Goal: Task Accomplishment & Management: Manage account settings

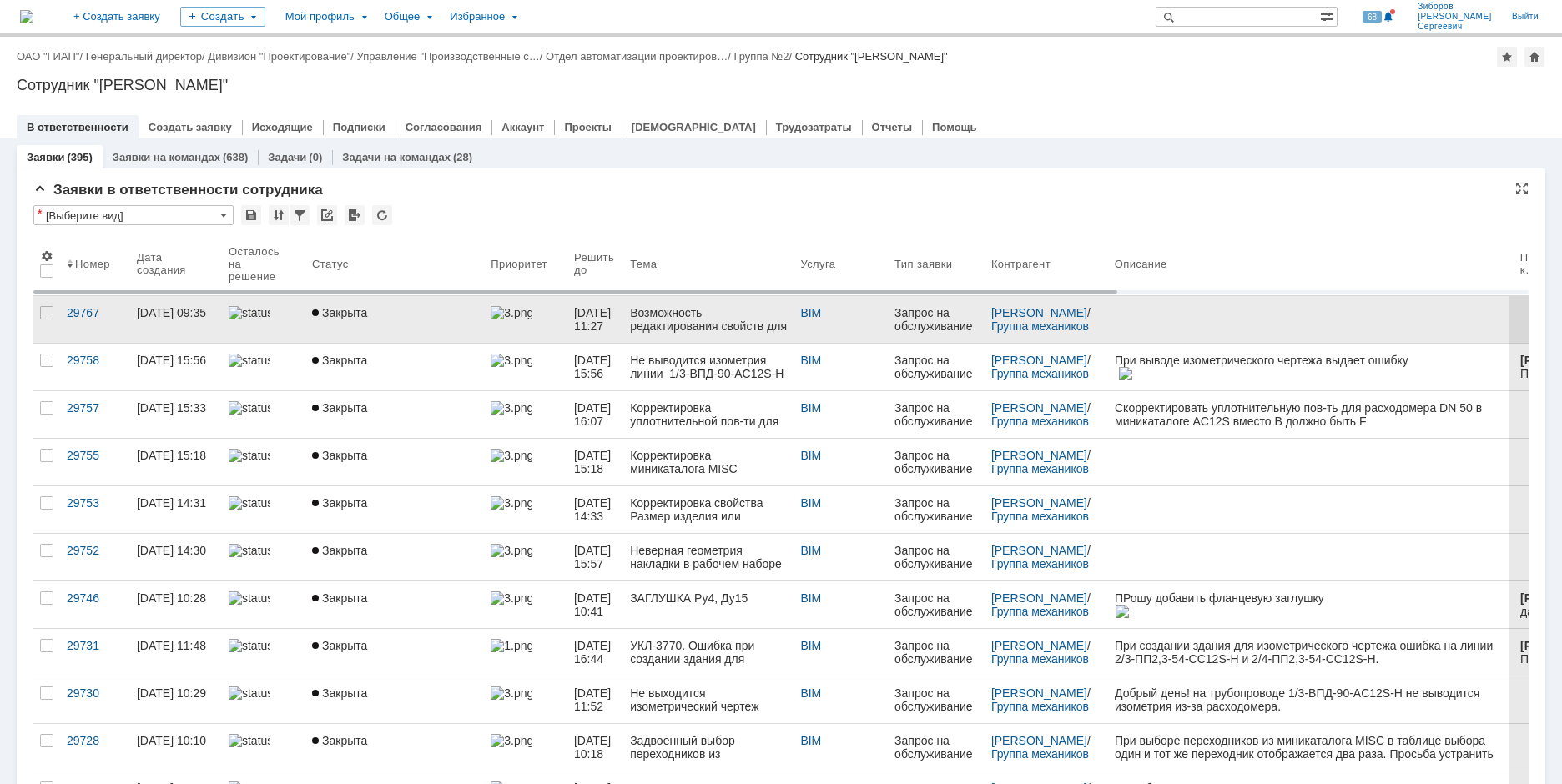
click at [352, 312] on span "Закрыта" at bounding box center [339, 312] width 55 height 13
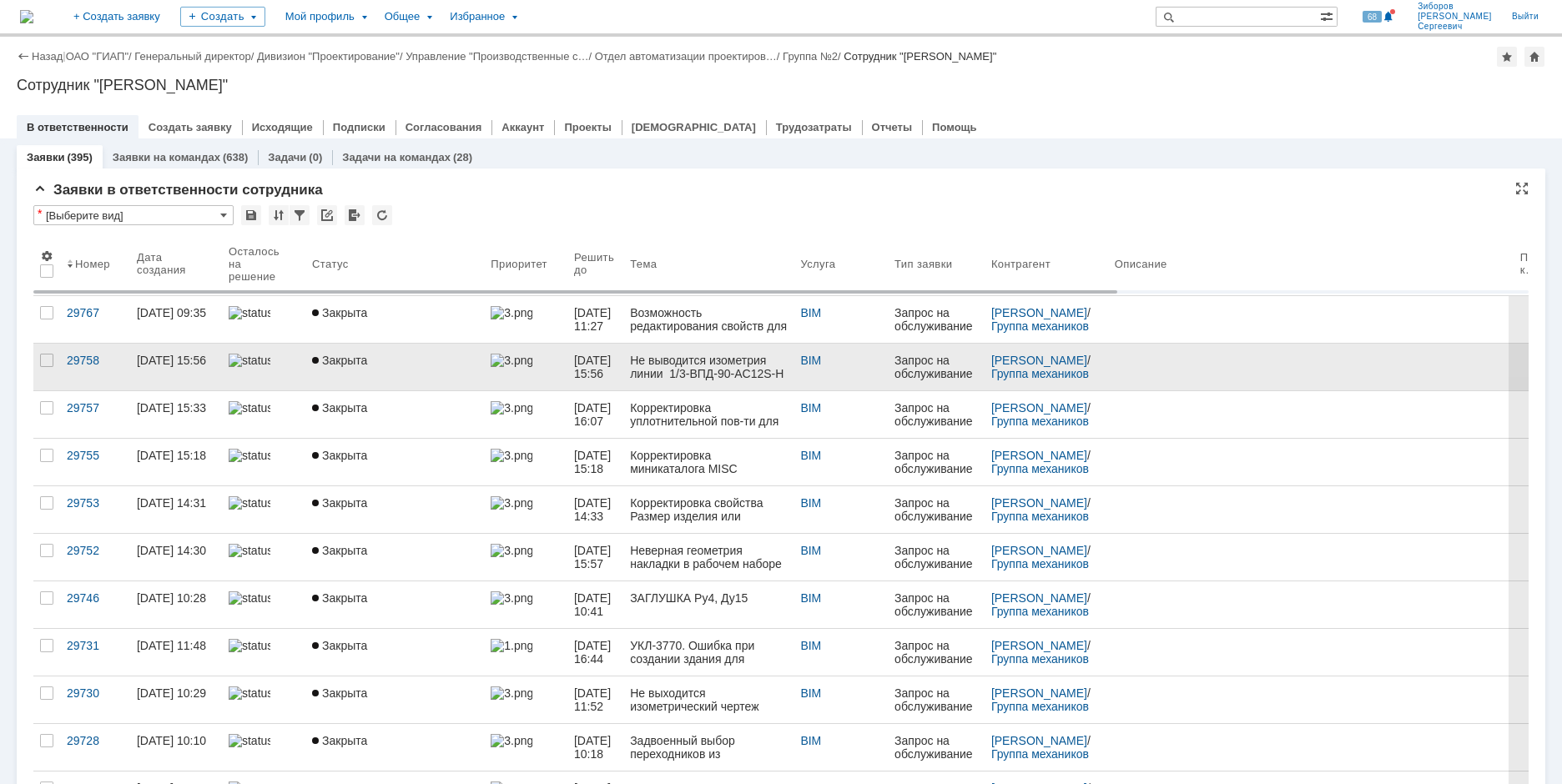
click at [309, 376] on link "Закрыта" at bounding box center [394, 367] width 179 height 47
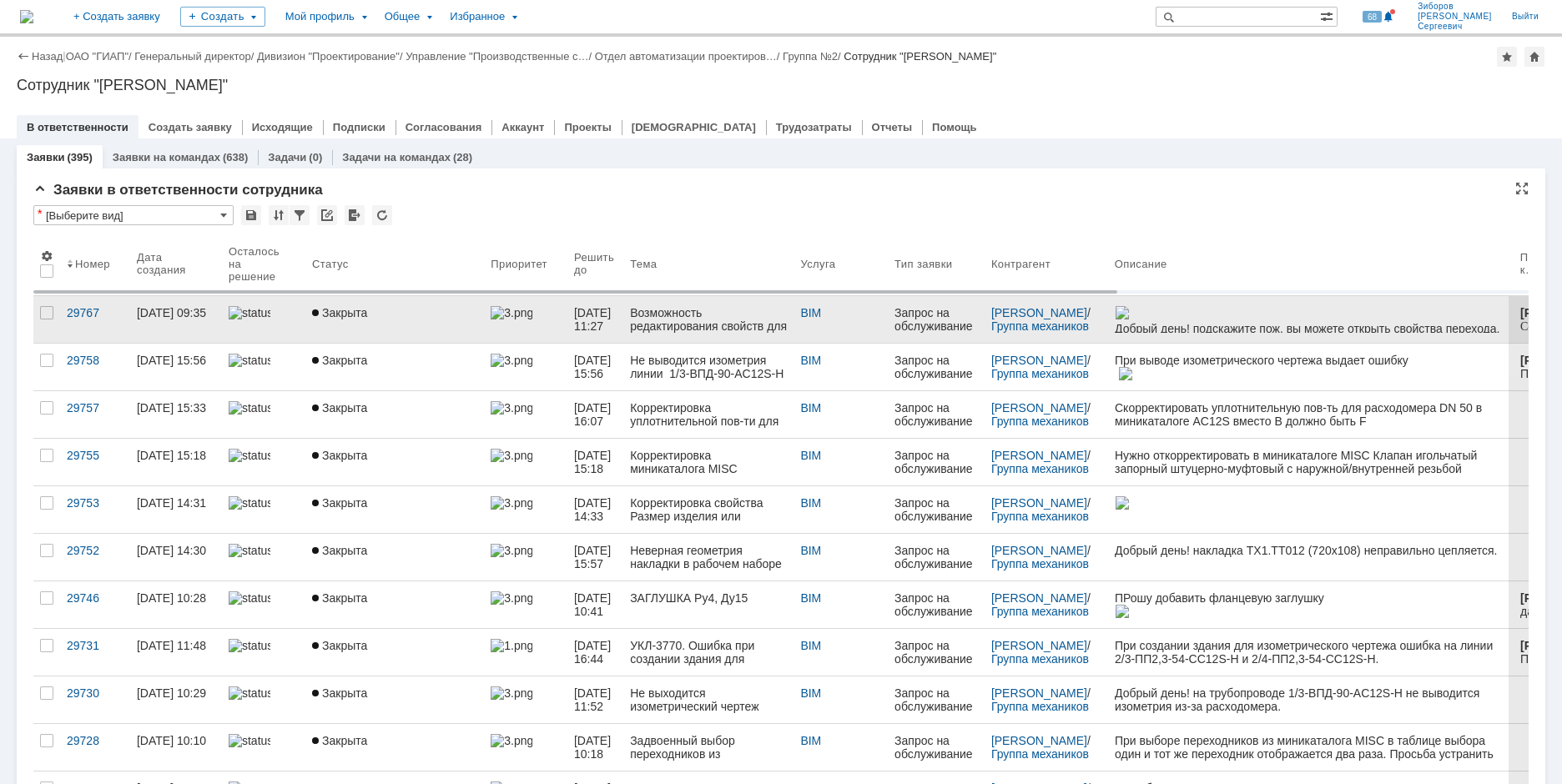
click at [336, 311] on span "Закрыта" at bounding box center [339, 312] width 55 height 13
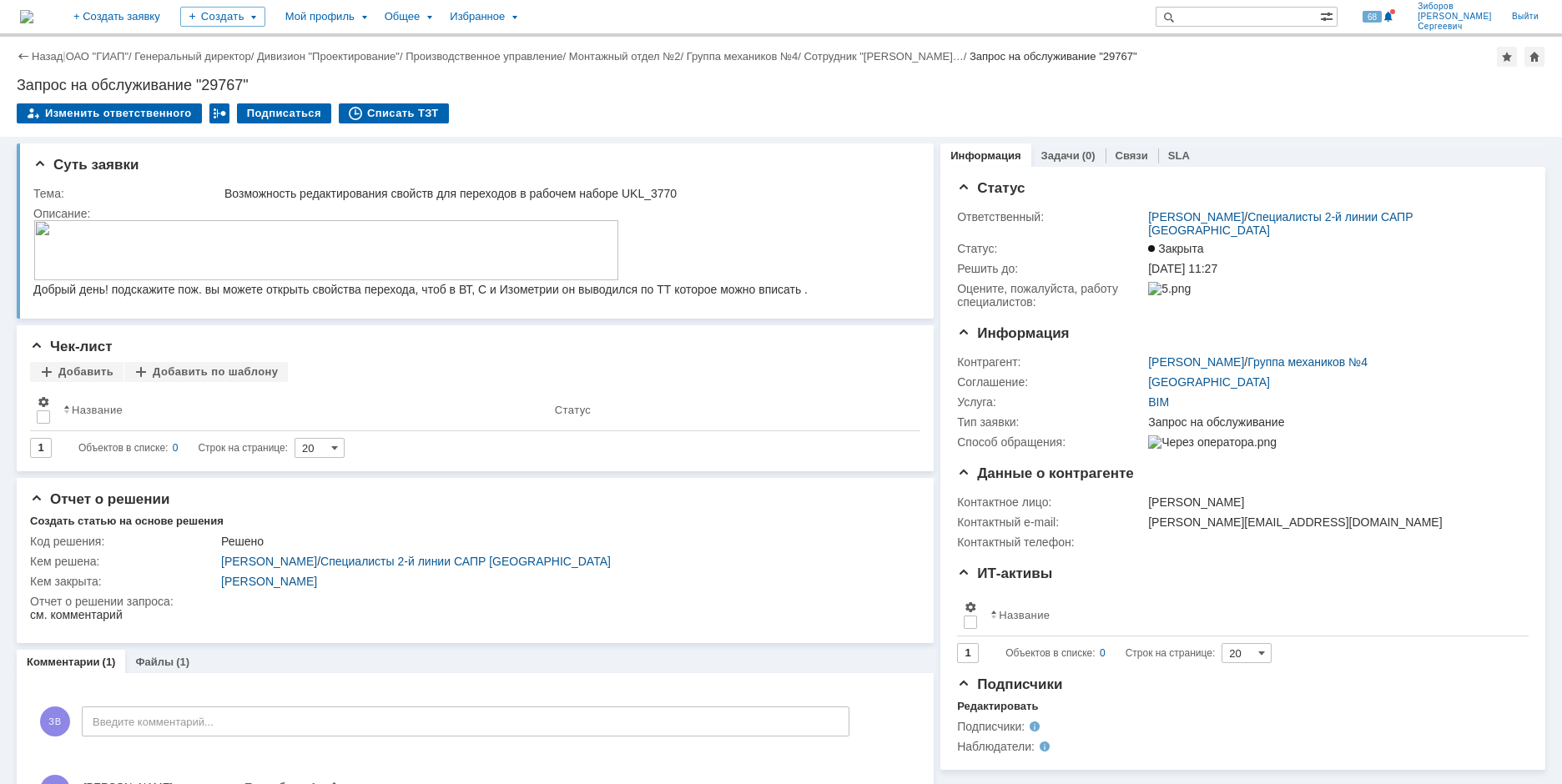
click at [33, 10] on img at bounding box center [26, 16] width 13 height 13
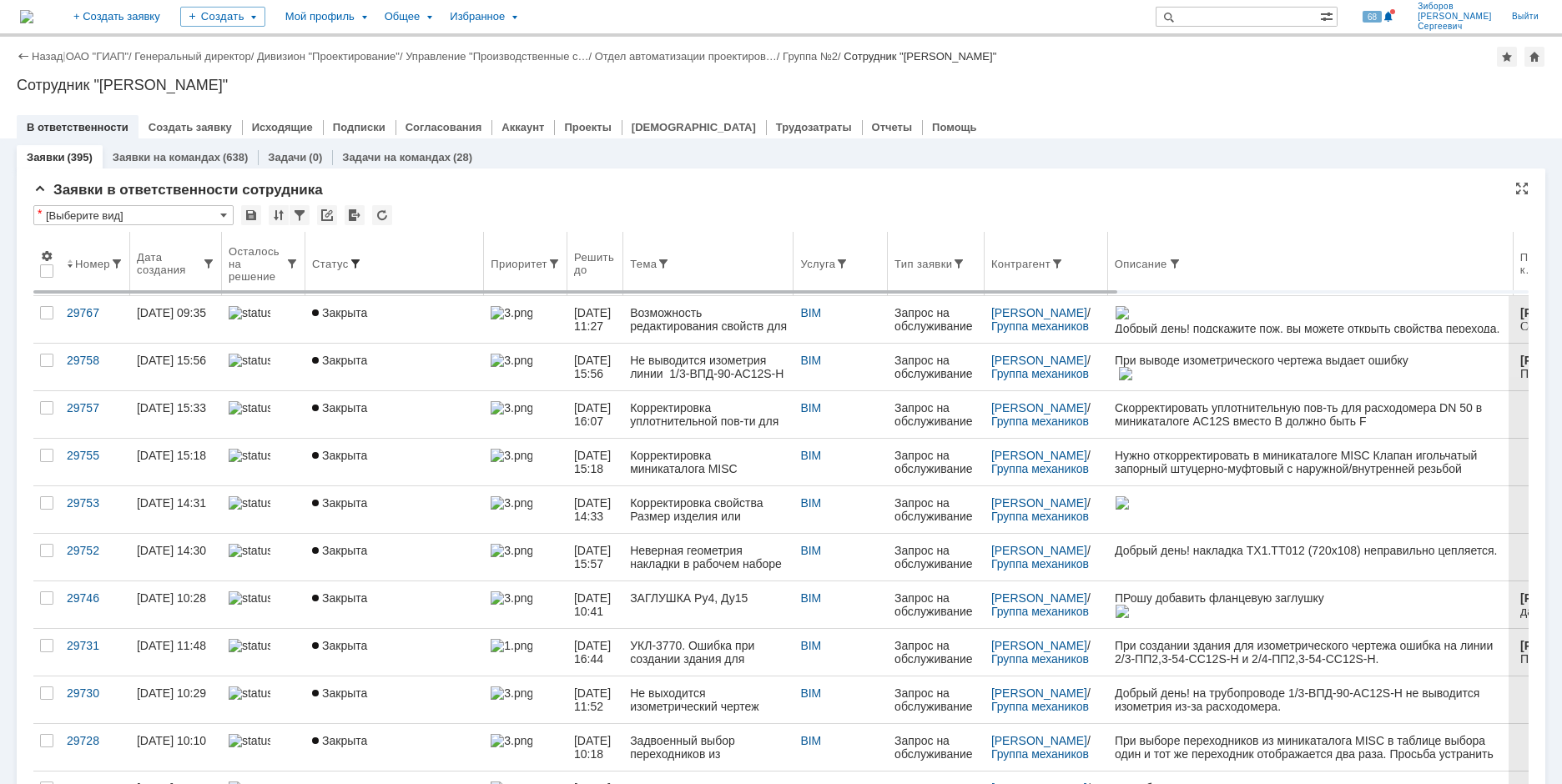
click at [354, 262] on span at bounding box center [355, 263] width 13 height 13
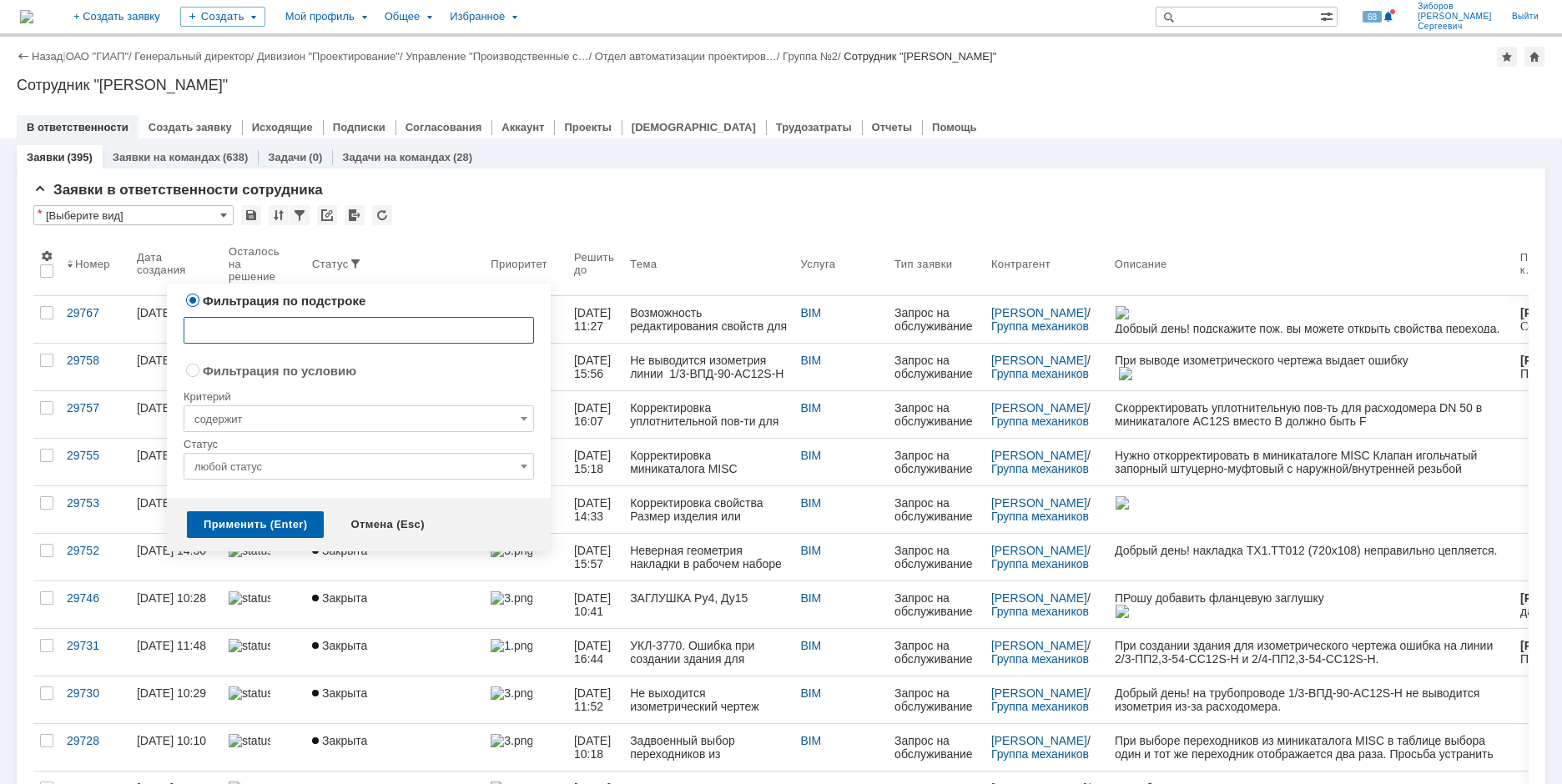
click at [302, 460] on input "любой статус" at bounding box center [359, 466] width 351 height 27
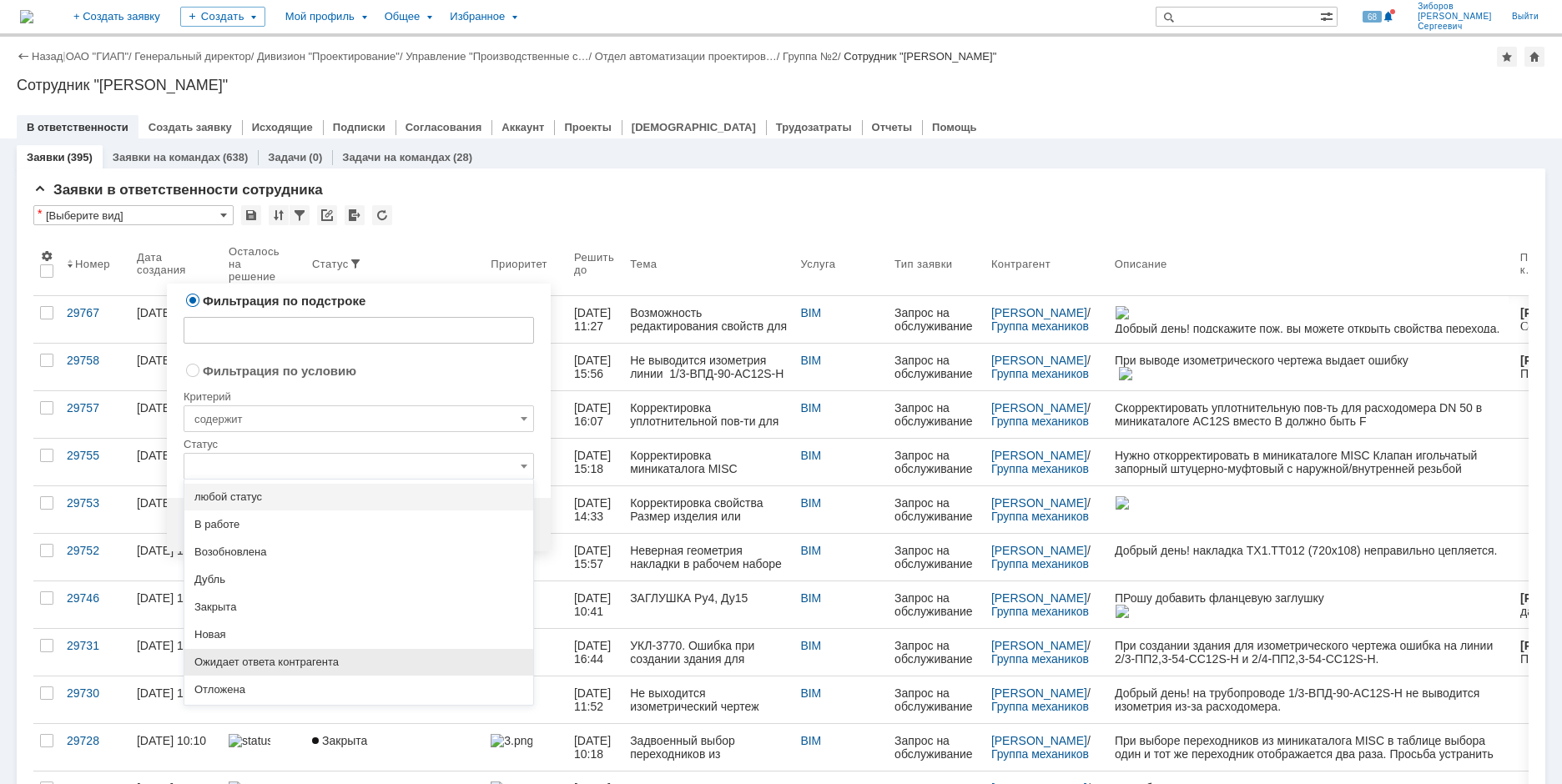
click at [317, 660] on span "Ожидает ответа контрагента" at bounding box center [359, 662] width 329 height 13
radio input "false"
radio input "true"
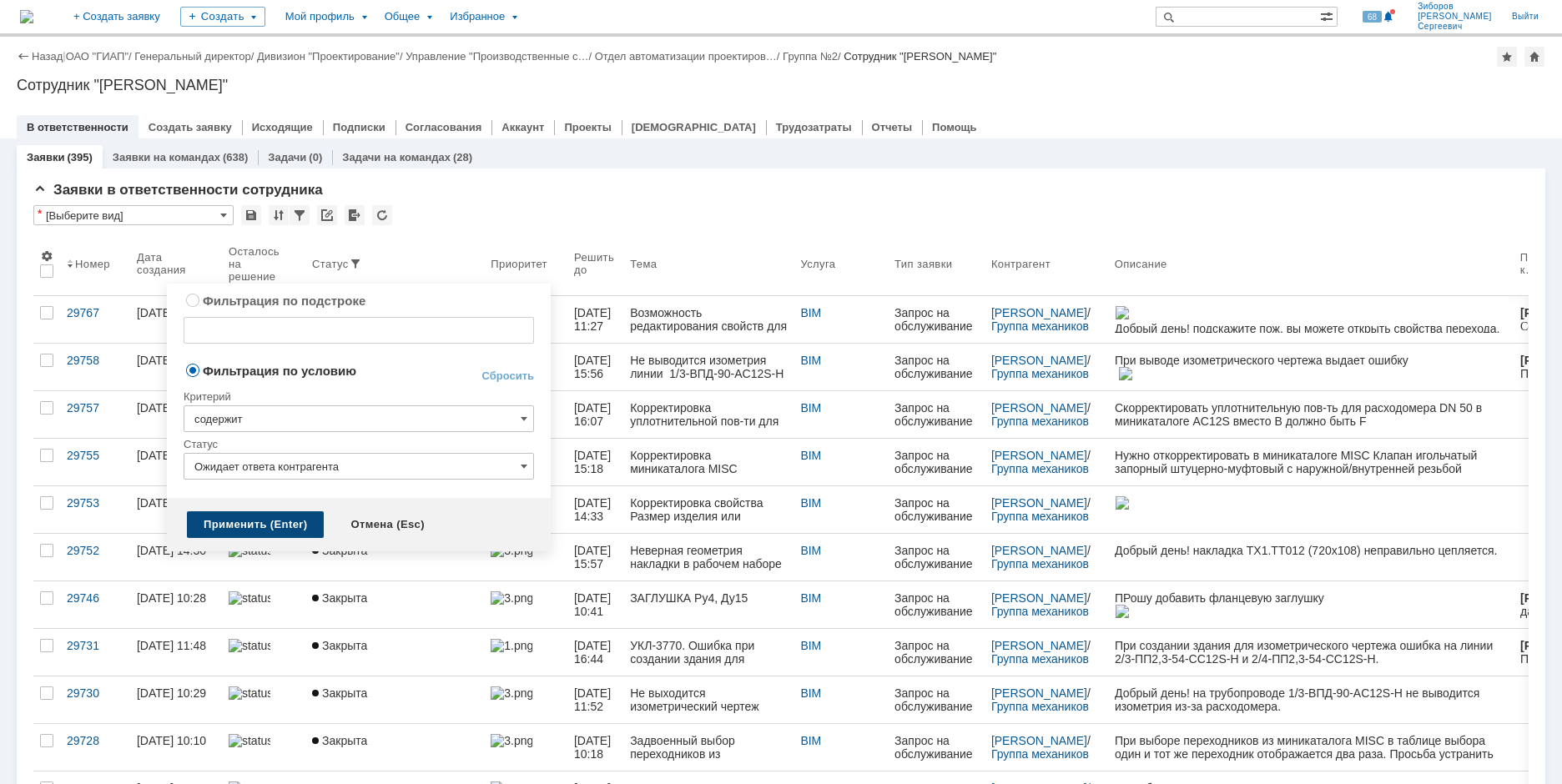
type input "Ожидает ответа контрагента"
click at [274, 523] on div "Применить (Enter)" at bounding box center [255, 524] width 137 height 27
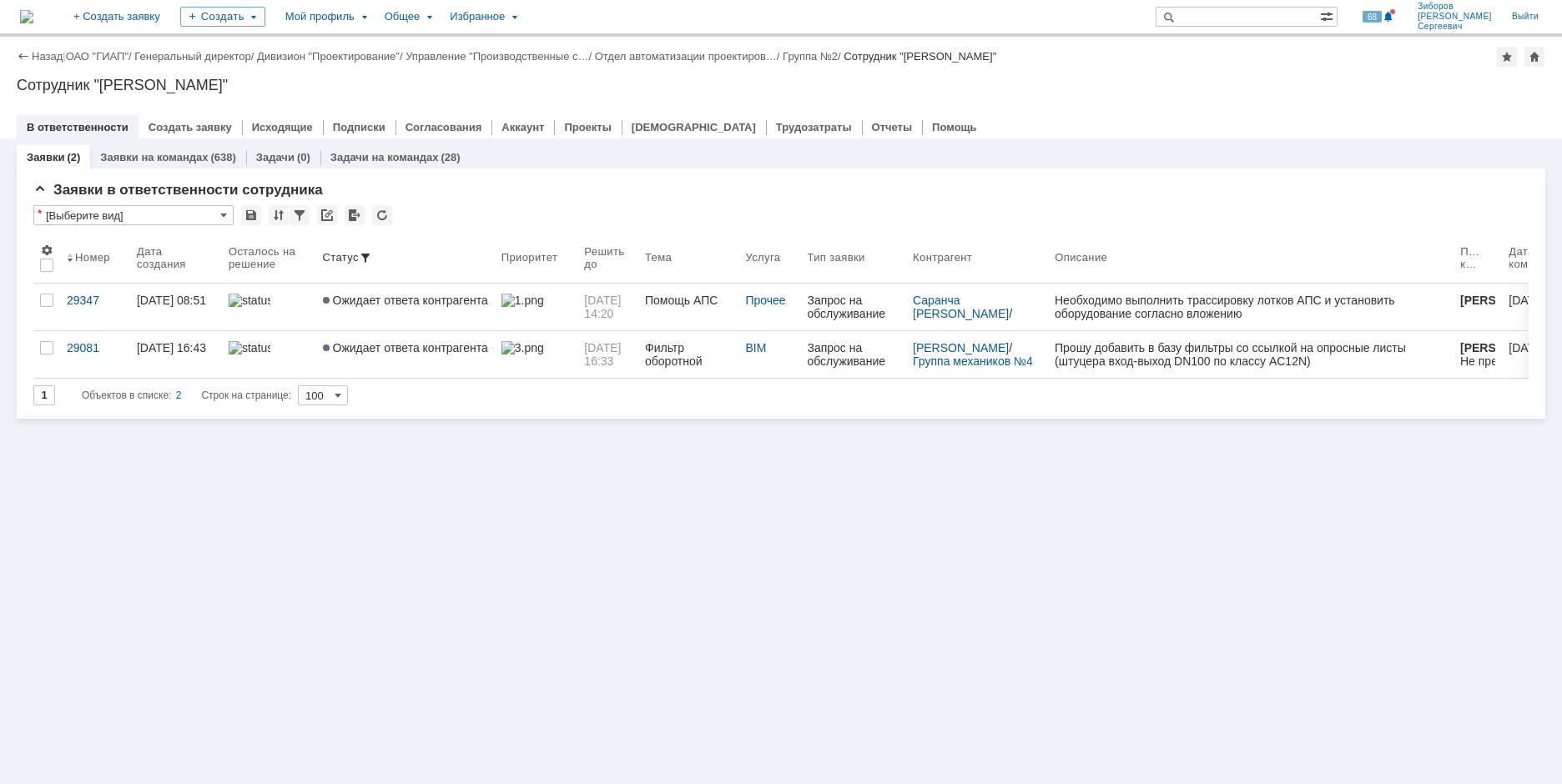
click at [1194, 360] on div "Прошу добавить в базу фильтры со ссылкой на опросные листы (штуцера вход-выход …" at bounding box center [1251, 354] width 393 height 27
click at [443, 344] on span "Ожидает ответа контрагента" at bounding box center [405, 347] width 165 height 13
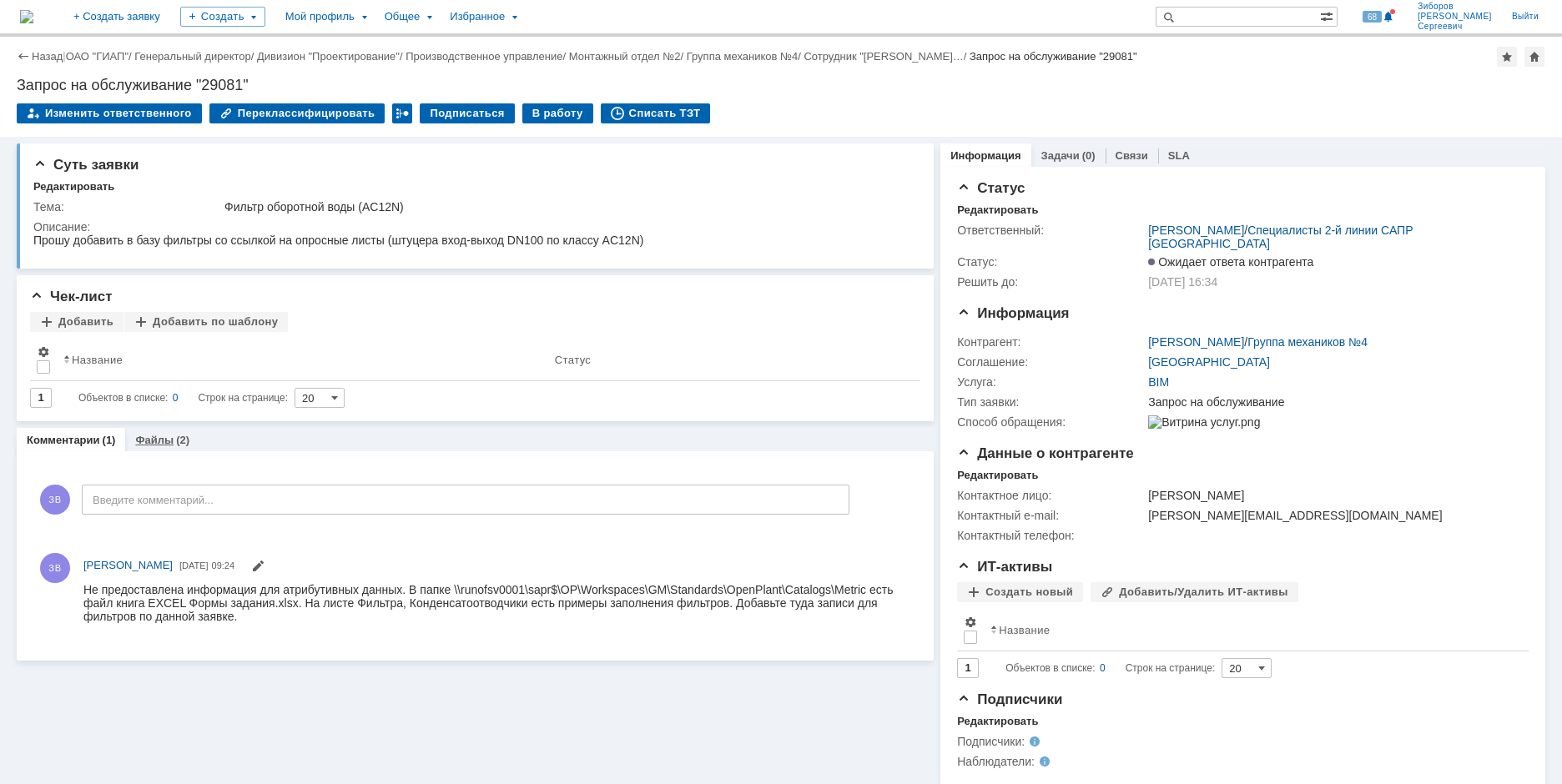
click at [164, 433] on div "Файлы (2)" at bounding box center [161, 440] width 74 height 24
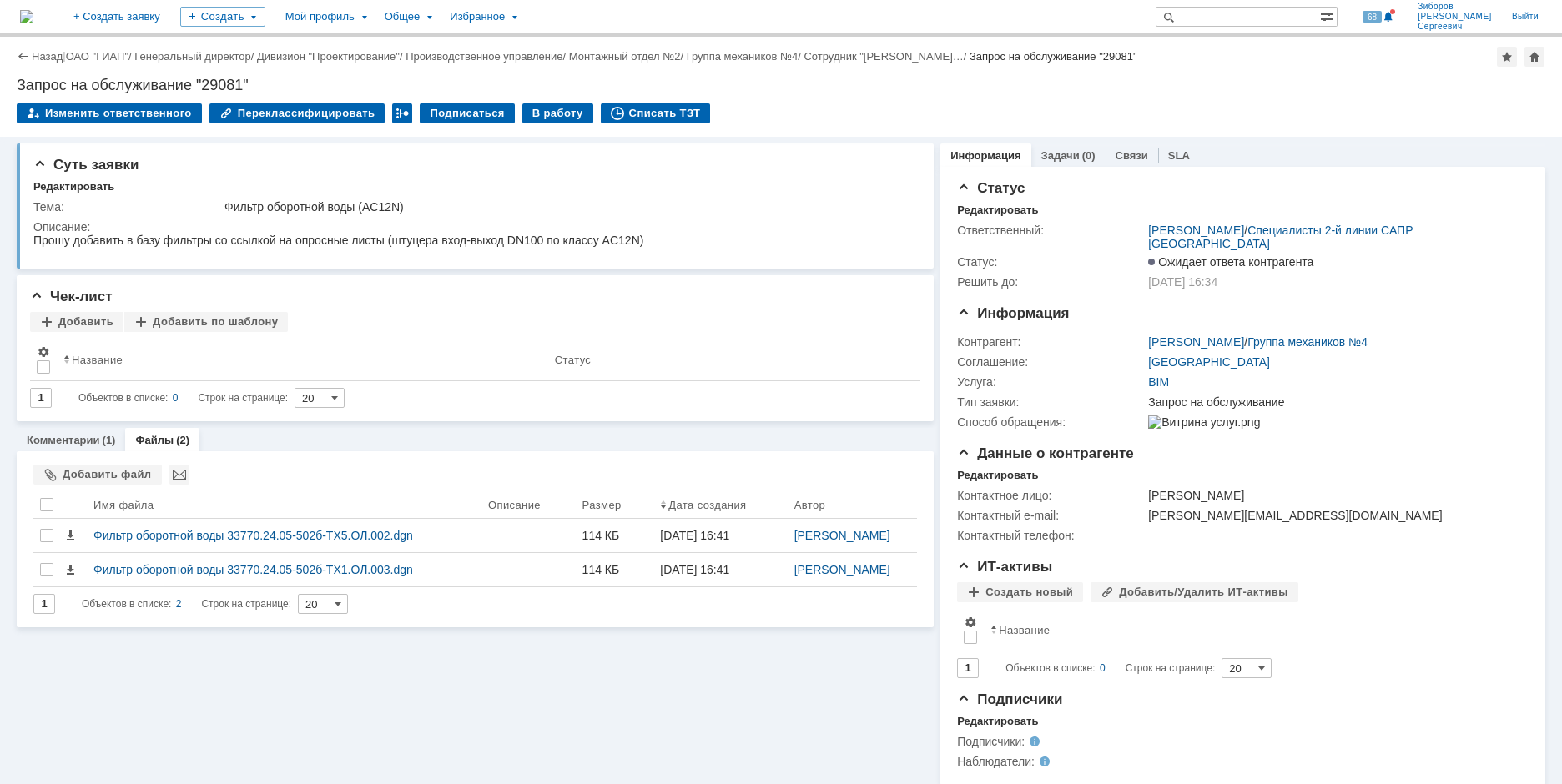
click at [85, 442] on link "Комментарии" at bounding box center [64, 440] width 73 height 12
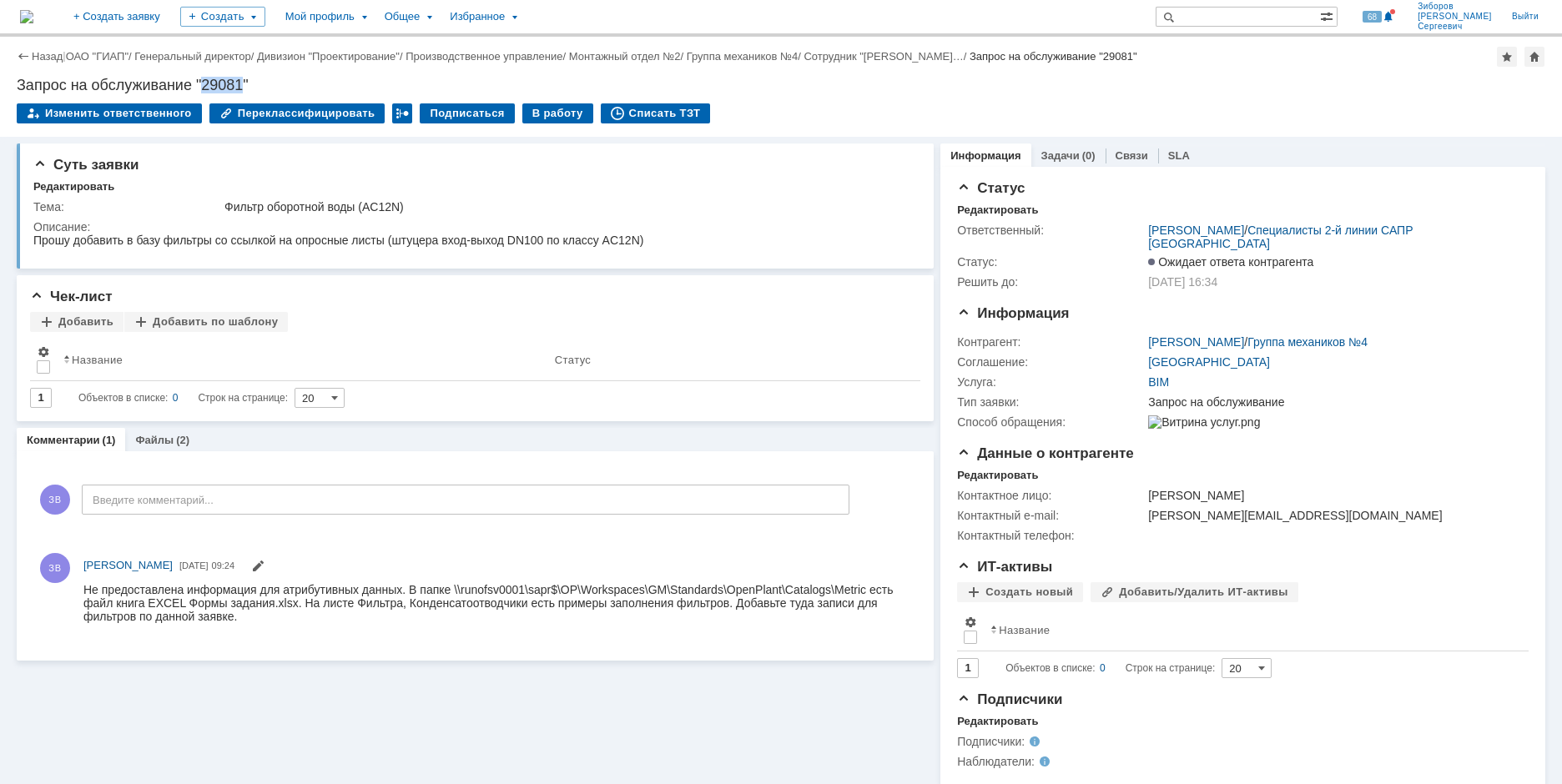
drag, startPoint x: 204, startPoint y: 80, endPoint x: 242, endPoint y: 78, distance: 38.1
click at [242, 78] on div "Запрос на обслуживание "29081"" at bounding box center [781, 85] width 1529 height 17
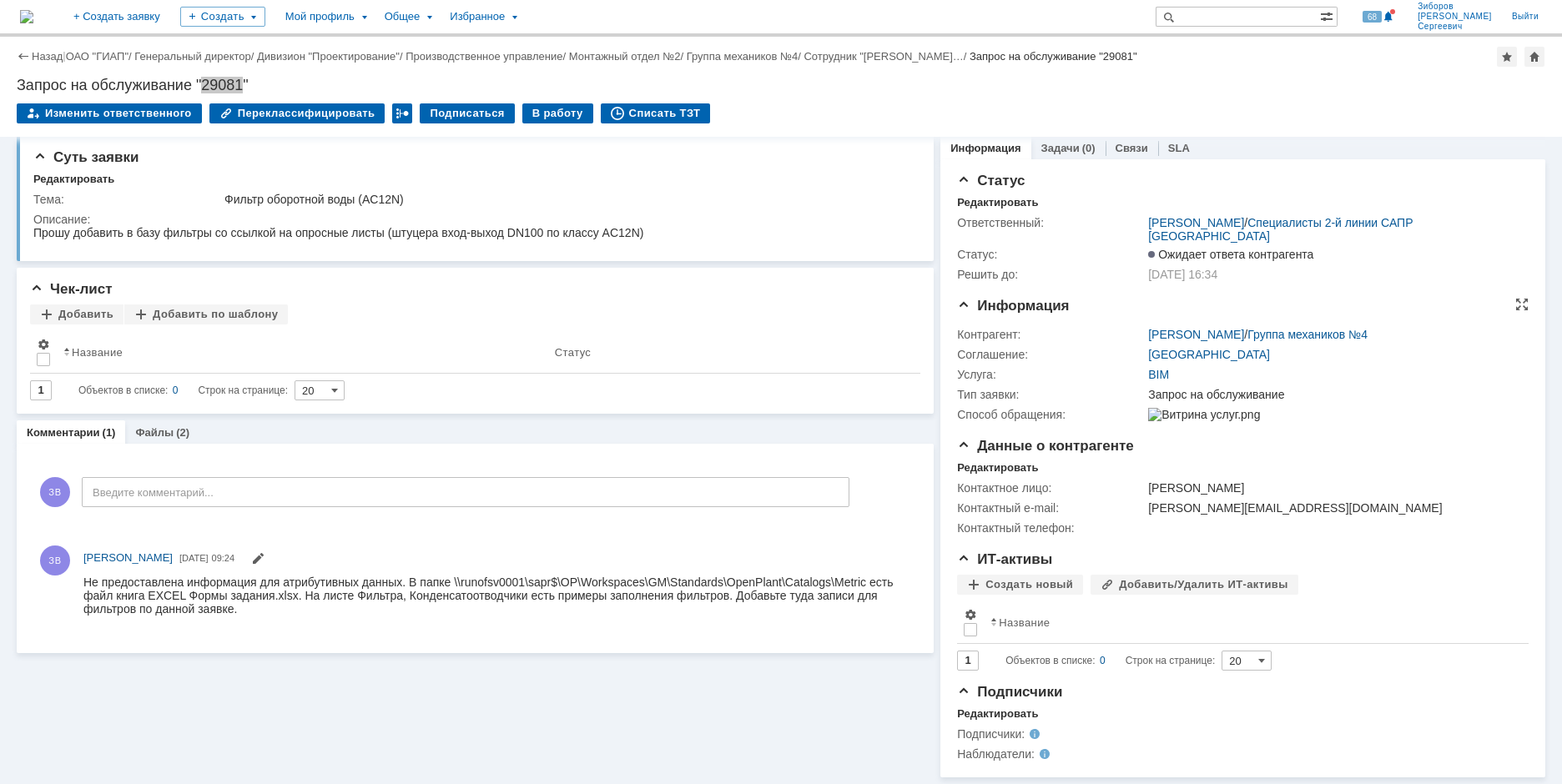
scroll to position [19, 0]
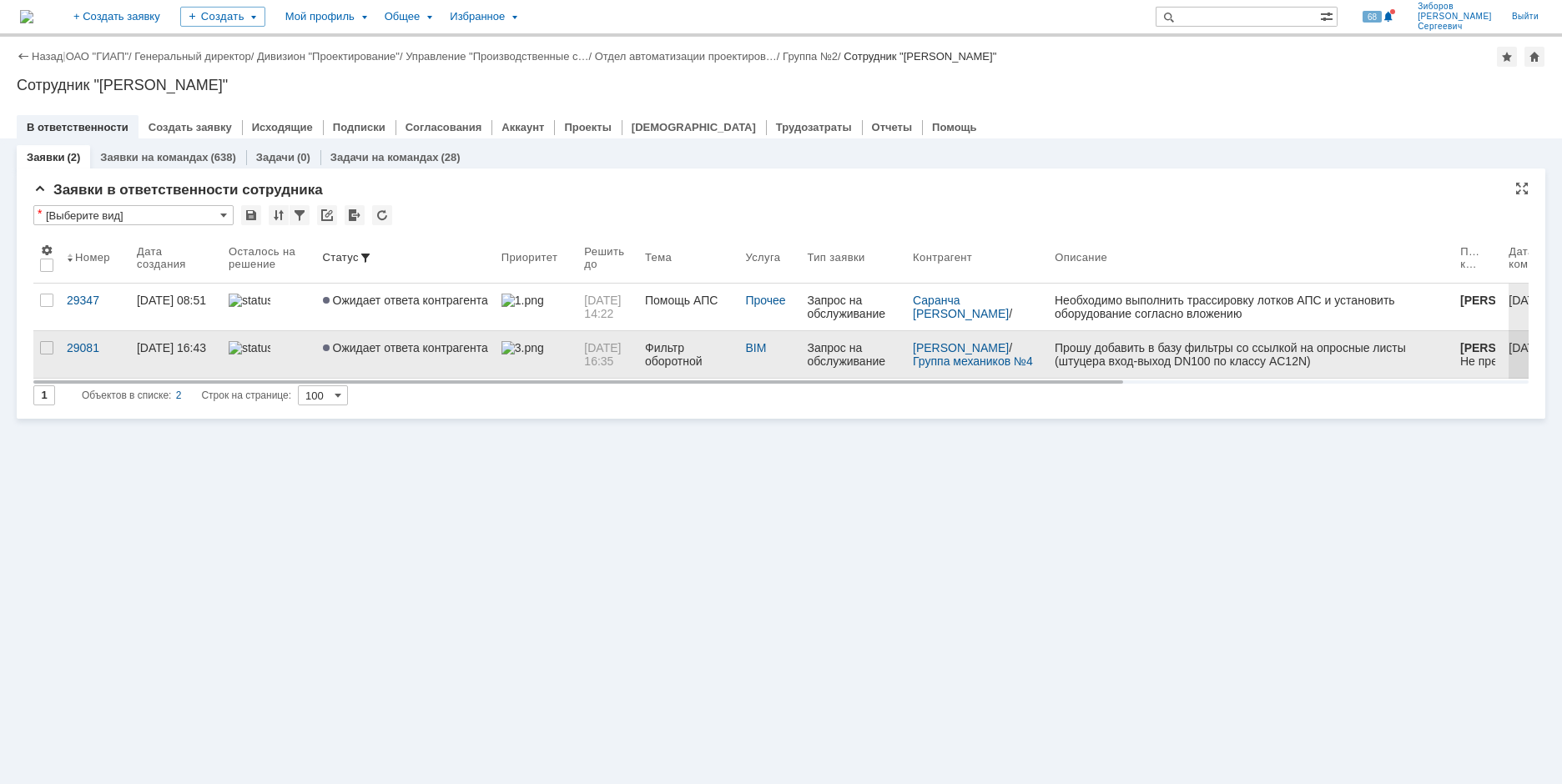
click at [447, 356] on link "Ожидает ответа контрагента" at bounding box center [405, 355] width 179 height 47
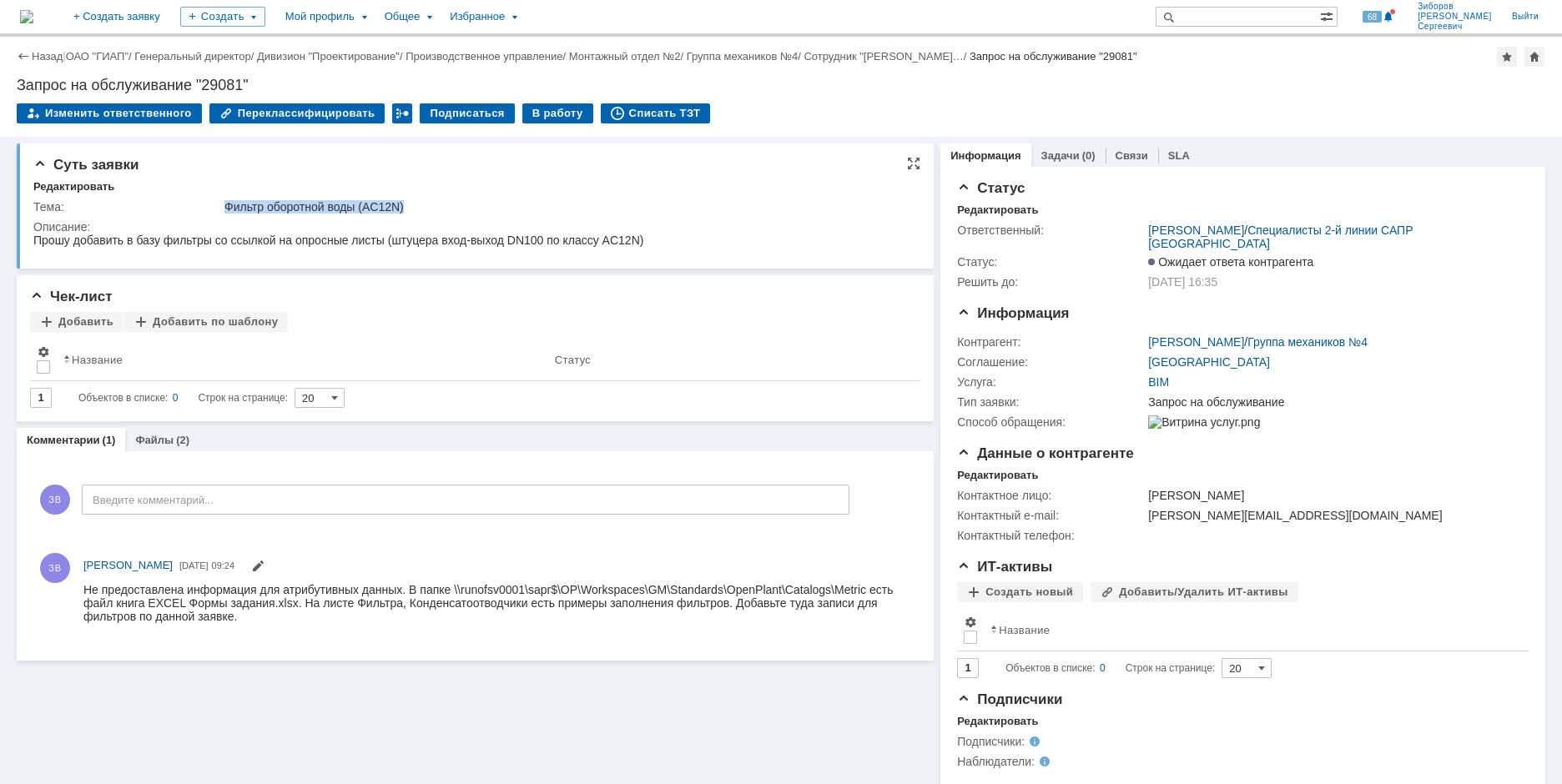
drag, startPoint x: 221, startPoint y: 205, endPoint x: 411, endPoint y: 209, distance: 190.0
click at [411, 209] on td "Фильтр оборотной воды (AC12N)" at bounding box center [566, 207] width 691 height 20
copy div "Фильтр оборотной воды (AC12N)"
click at [33, 14] on img at bounding box center [26, 16] width 13 height 13
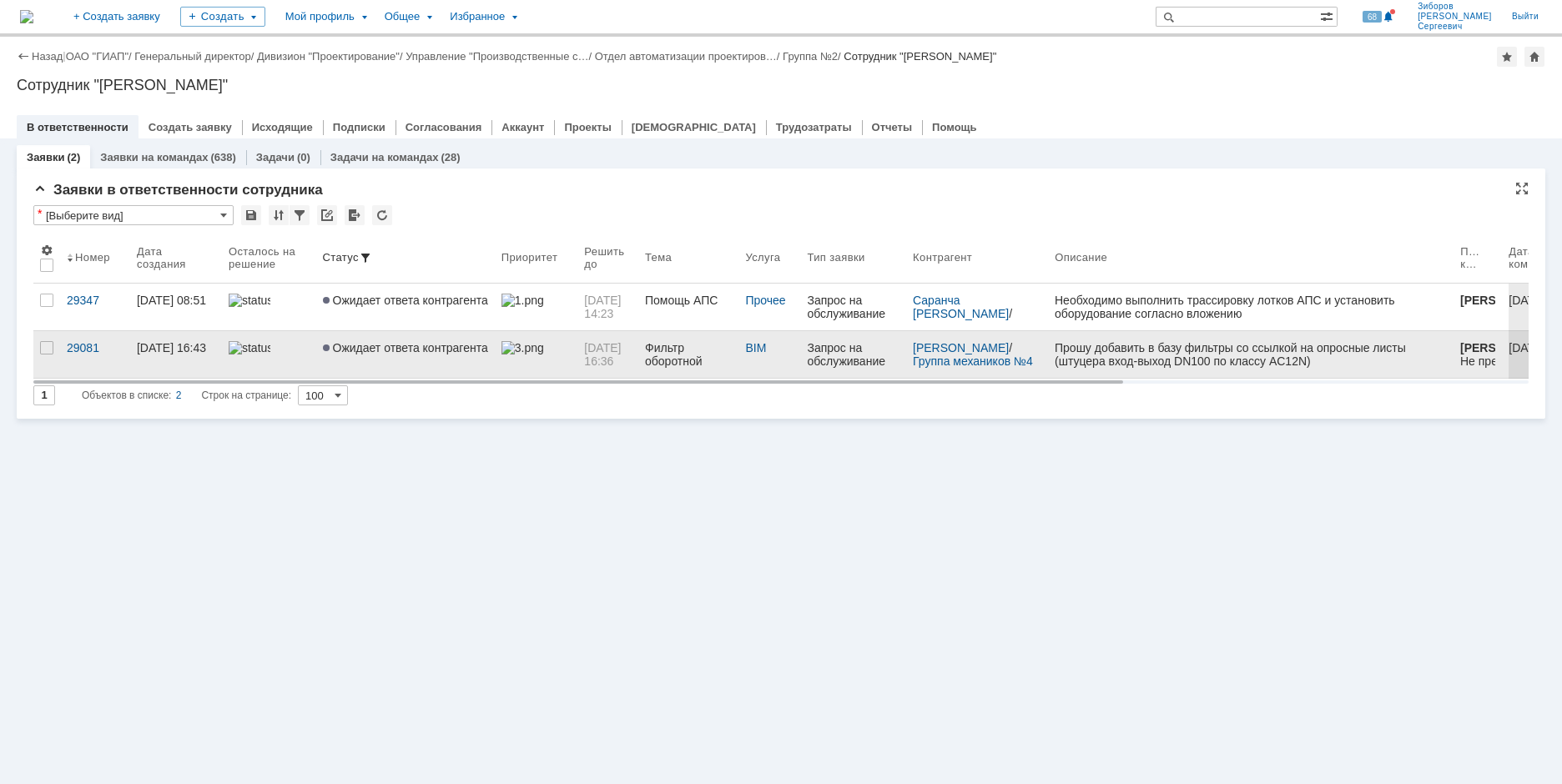
click at [413, 342] on span "Ожидает ответа контрагента" at bounding box center [405, 347] width 165 height 13
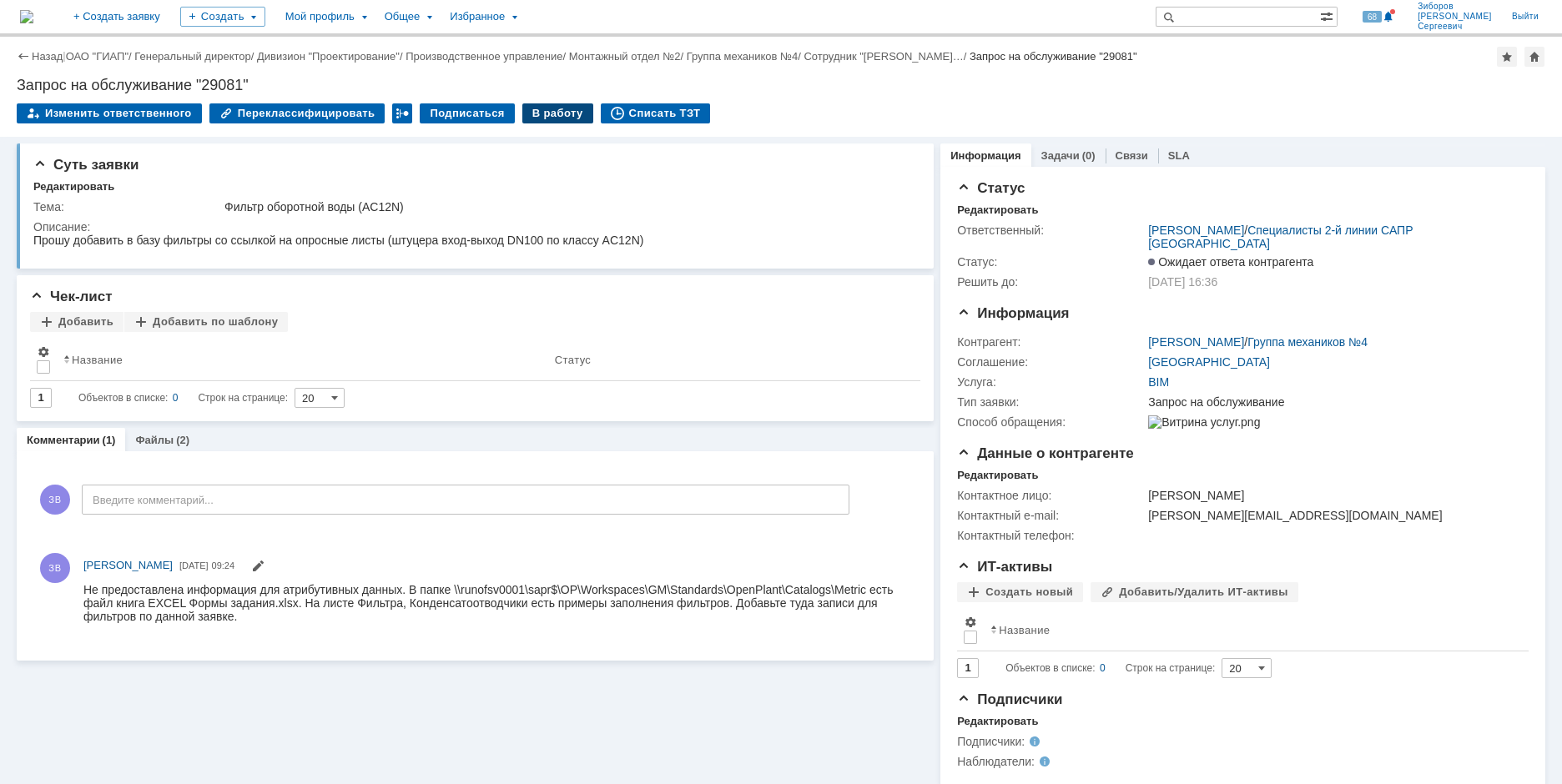
click at [542, 112] on div "В работу" at bounding box center [558, 113] width 71 height 20
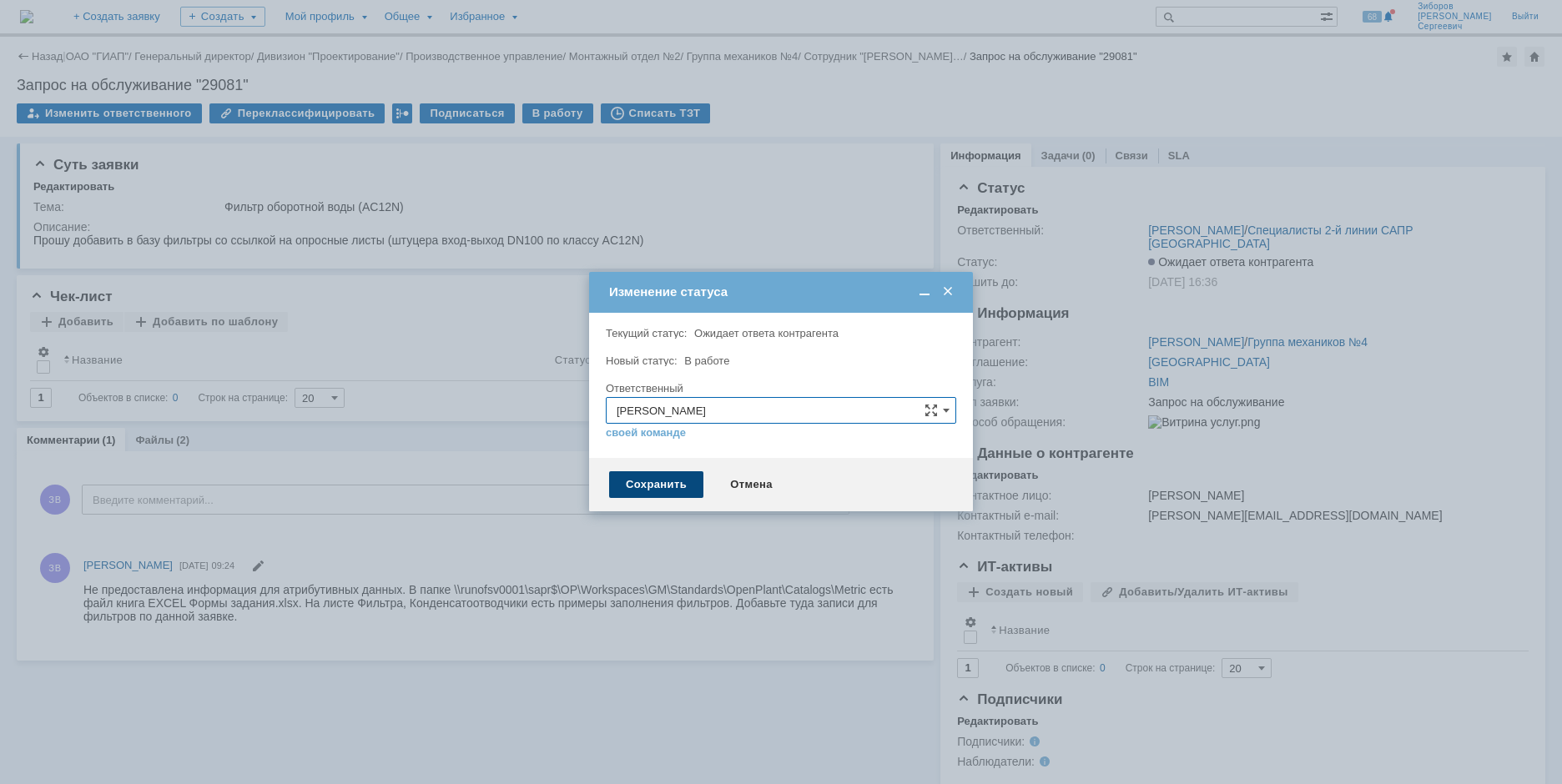
click at [651, 480] on div "Сохранить" at bounding box center [656, 484] width 94 height 27
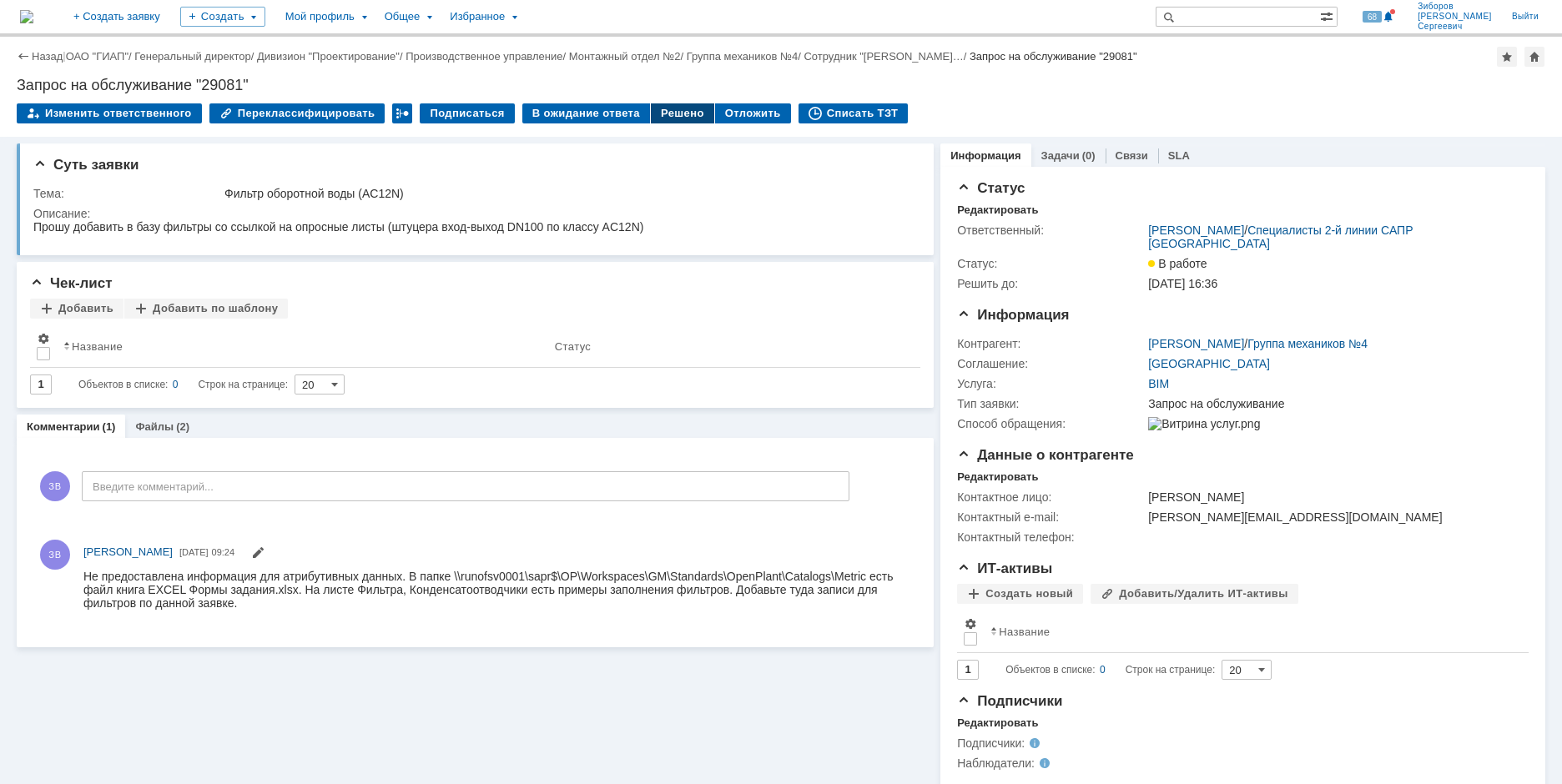
click at [660, 117] on div "Решено" at bounding box center [682, 113] width 64 height 20
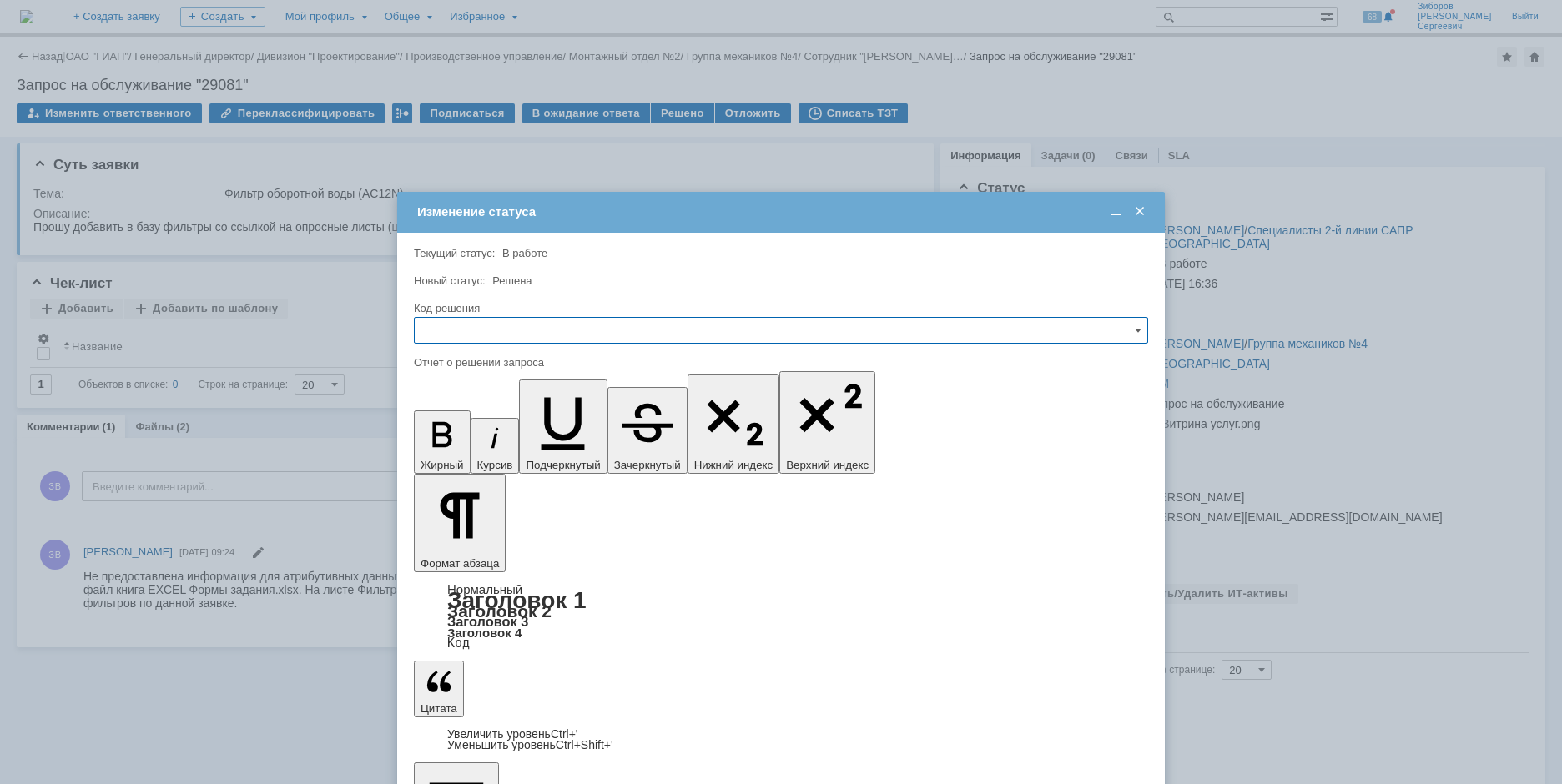
click at [490, 329] on input "text" at bounding box center [781, 330] width 735 height 27
click at [479, 365] on span "[не указано]" at bounding box center [781, 360] width 713 height 13
click at [469, 322] on input "text" at bounding box center [781, 330] width 735 height 27
click at [464, 440] on span "Решено" at bounding box center [781, 443] width 713 height 13
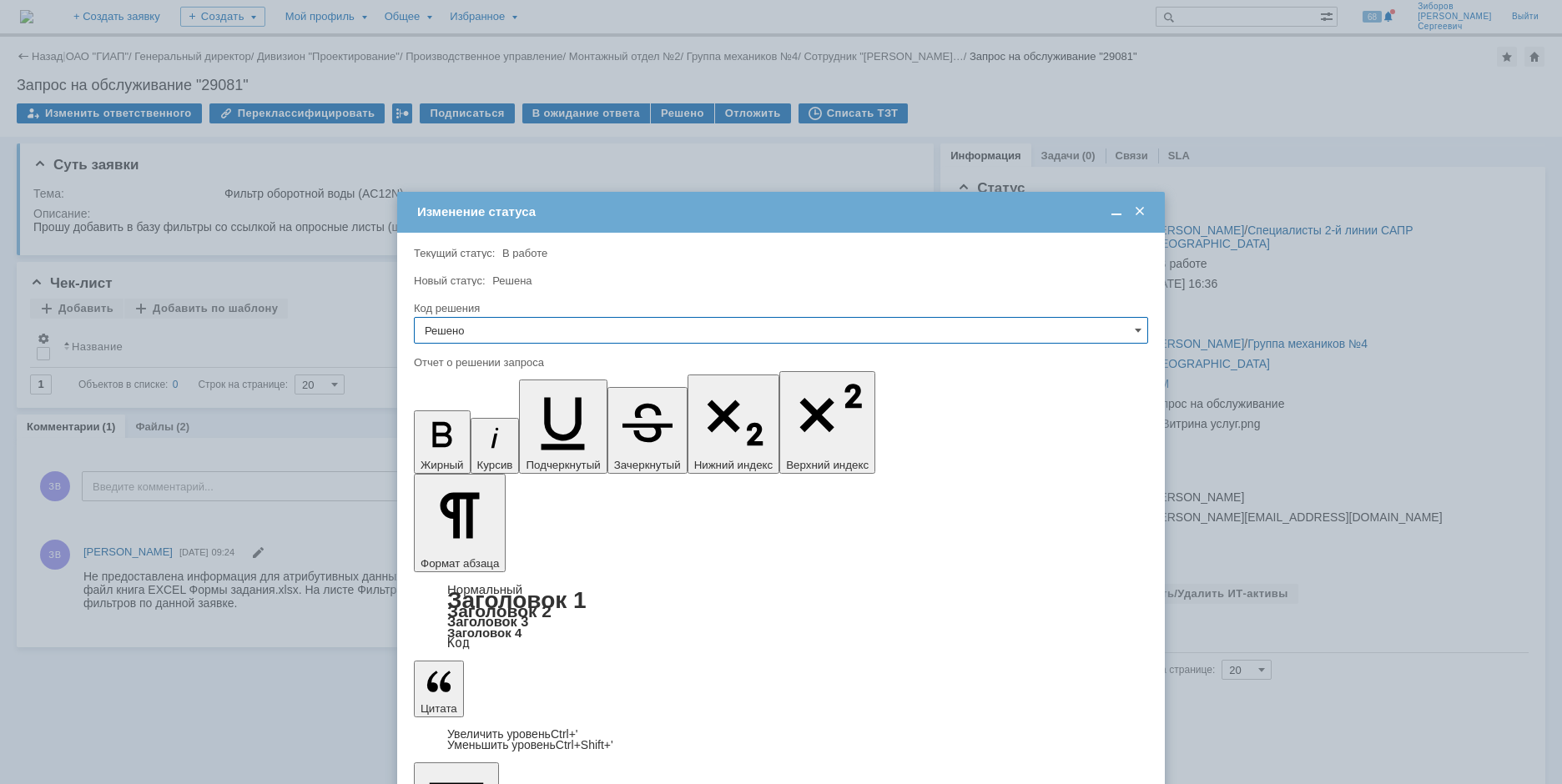
type input "Решено"
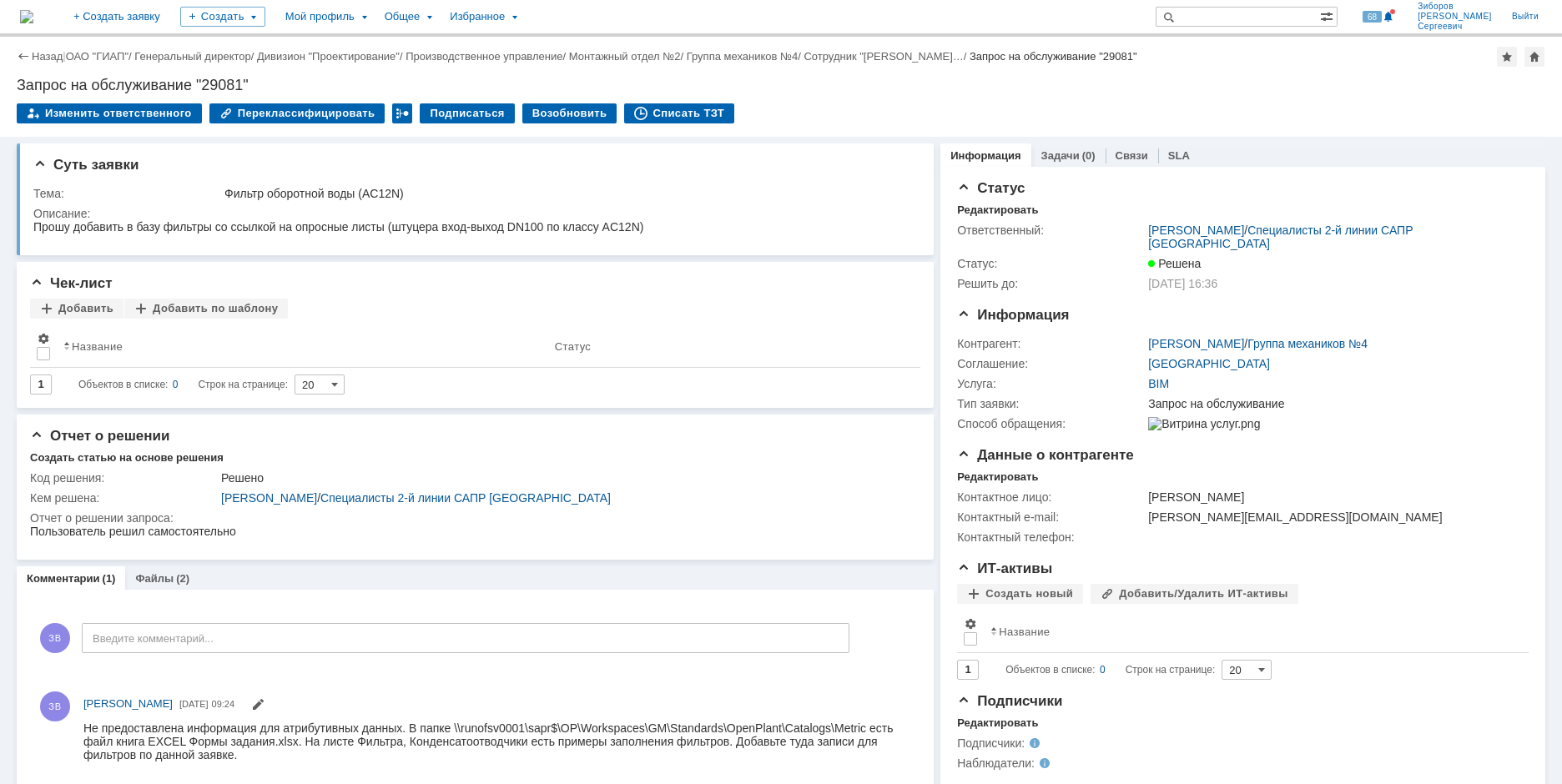
click at [33, 10] on img at bounding box center [26, 16] width 13 height 13
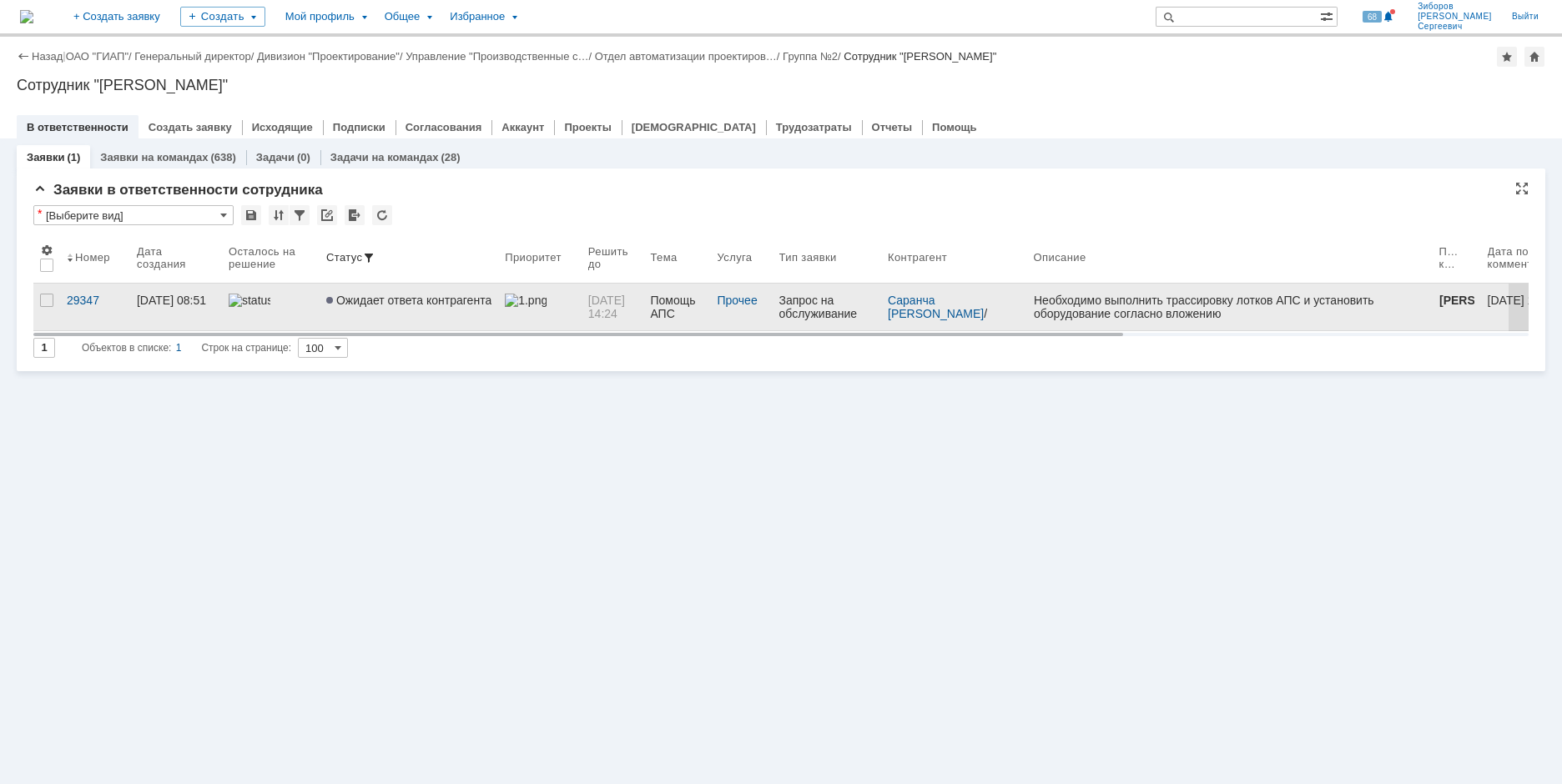
click at [422, 303] on span "Ожидает ответа контрагента" at bounding box center [408, 300] width 165 height 13
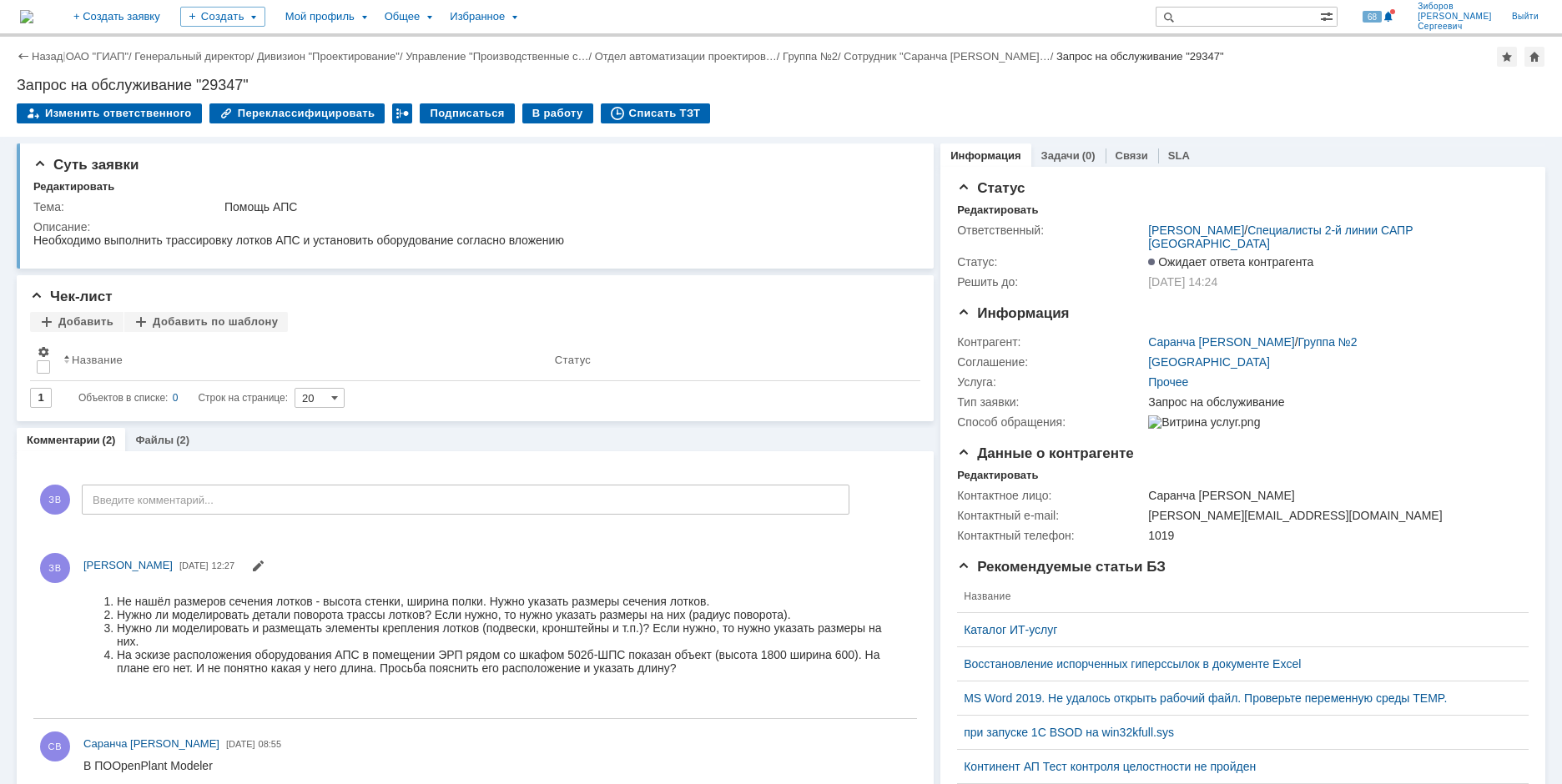
drag, startPoint x: 63, startPoint y: 22, endPoint x: 53, endPoint y: 25, distance: 10.4
click at [33, 23] on img at bounding box center [26, 16] width 13 height 13
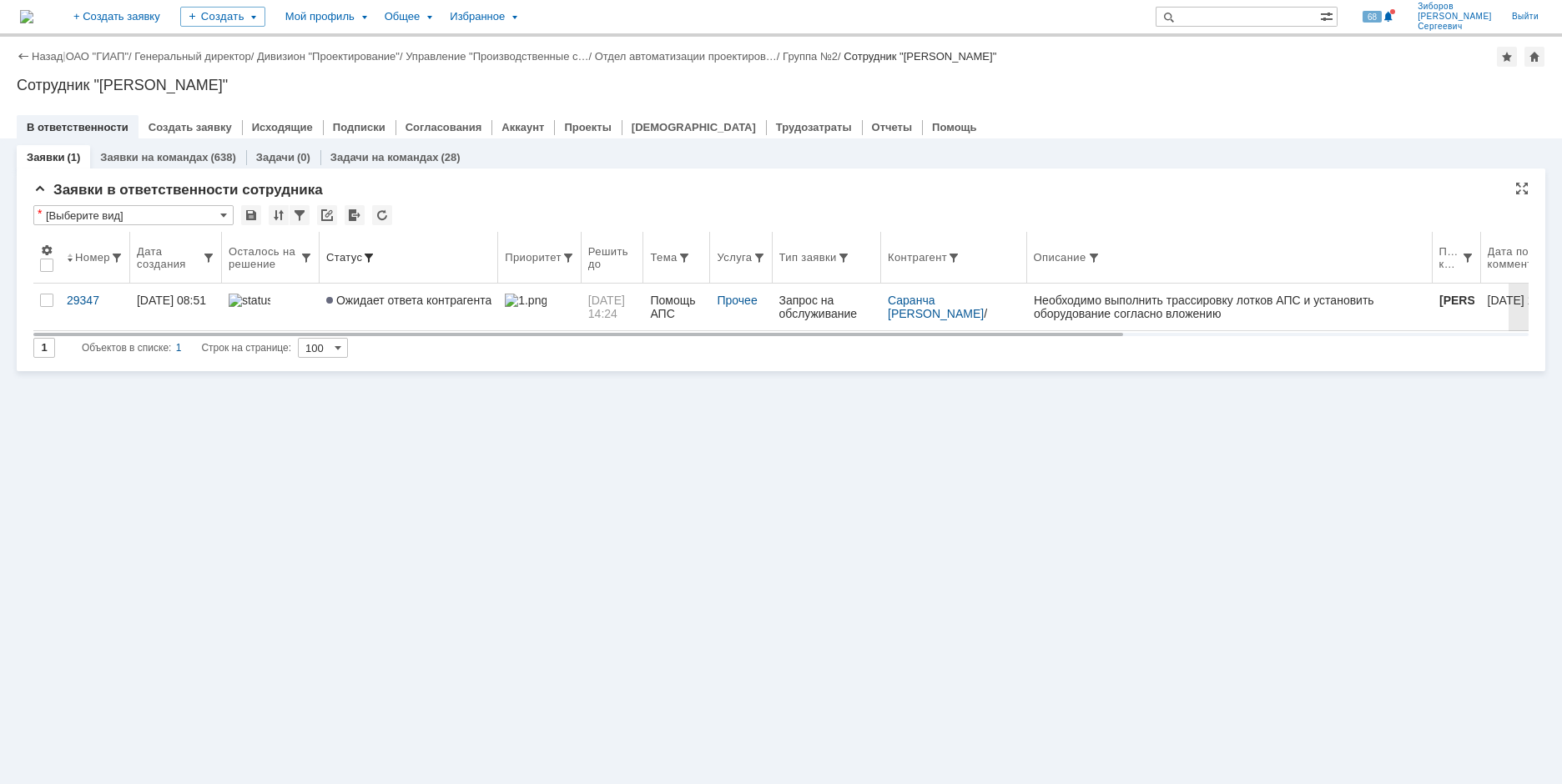
click at [369, 249] on th "Статус" at bounding box center [408, 257] width 179 height 51
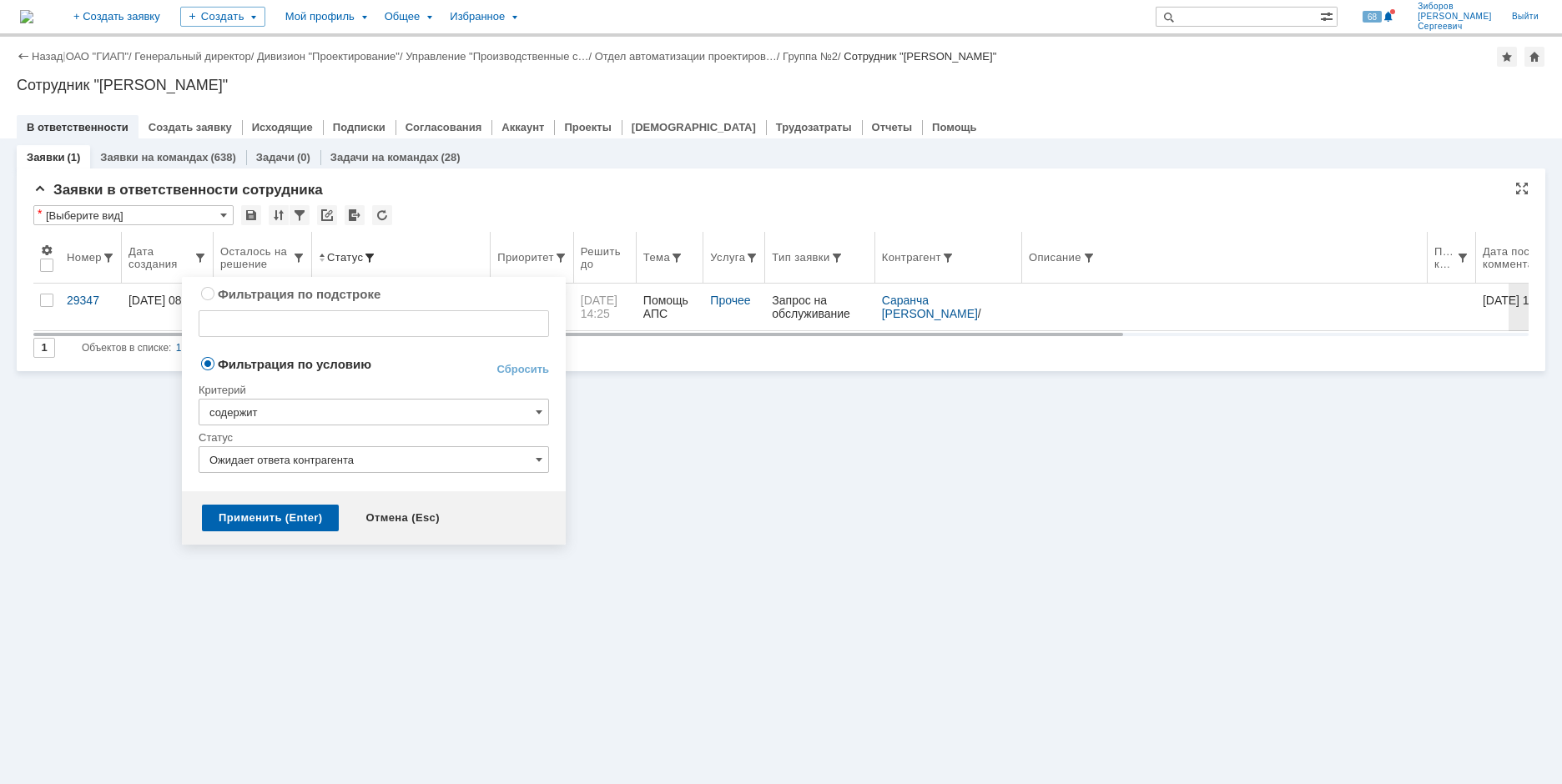
click at [369, 252] on span at bounding box center [369, 257] width 13 height 13
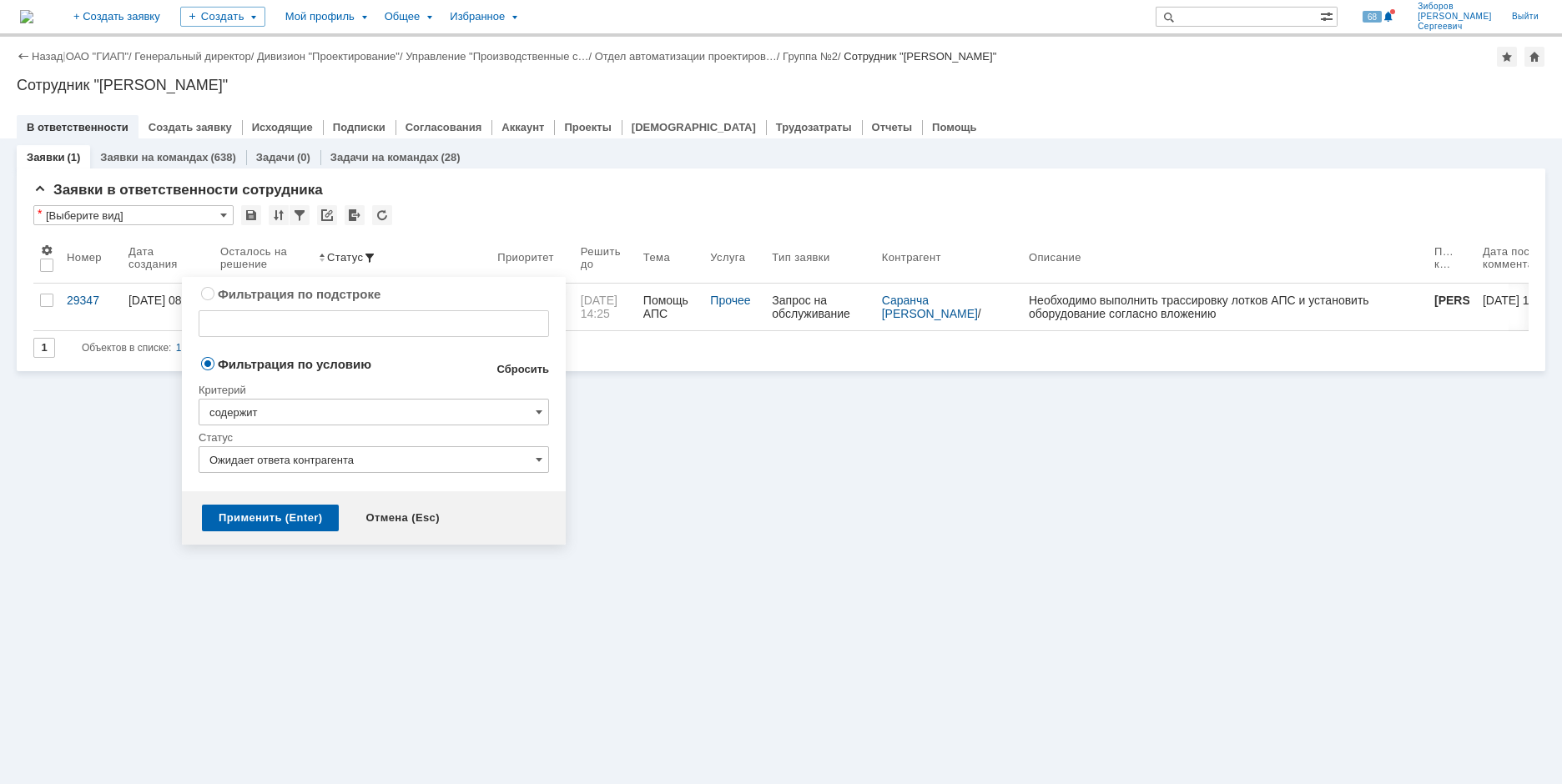
click at [521, 366] on link "Сбросить" at bounding box center [523, 369] width 52 height 13
type input "содержит"
click at [407, 519] on div "Отмена (Esc)" at bounding box center [402, 518] width 107 height 27
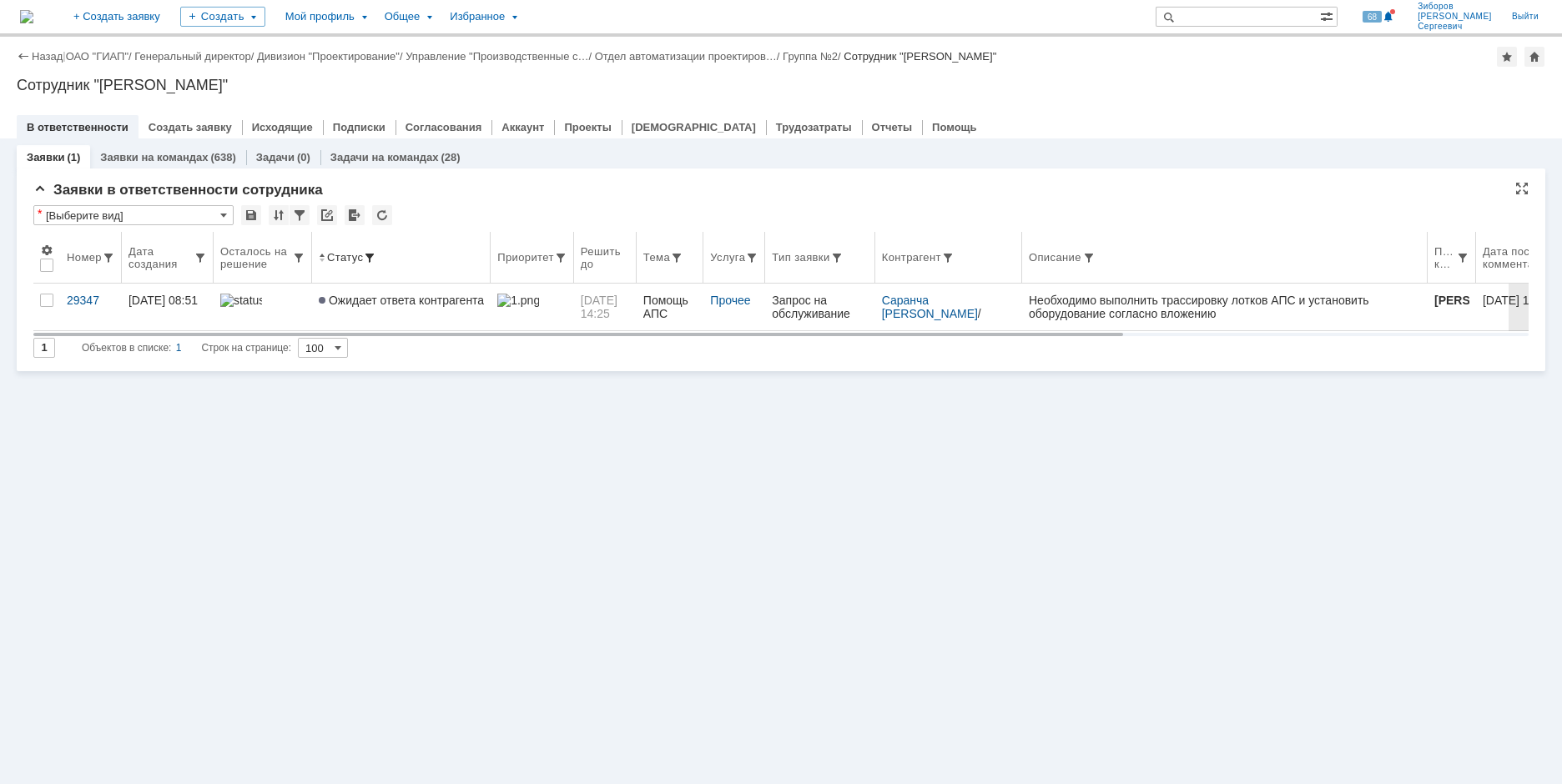
click at [370, 255] on span at bounding box center [369, 257] width 13 height 13
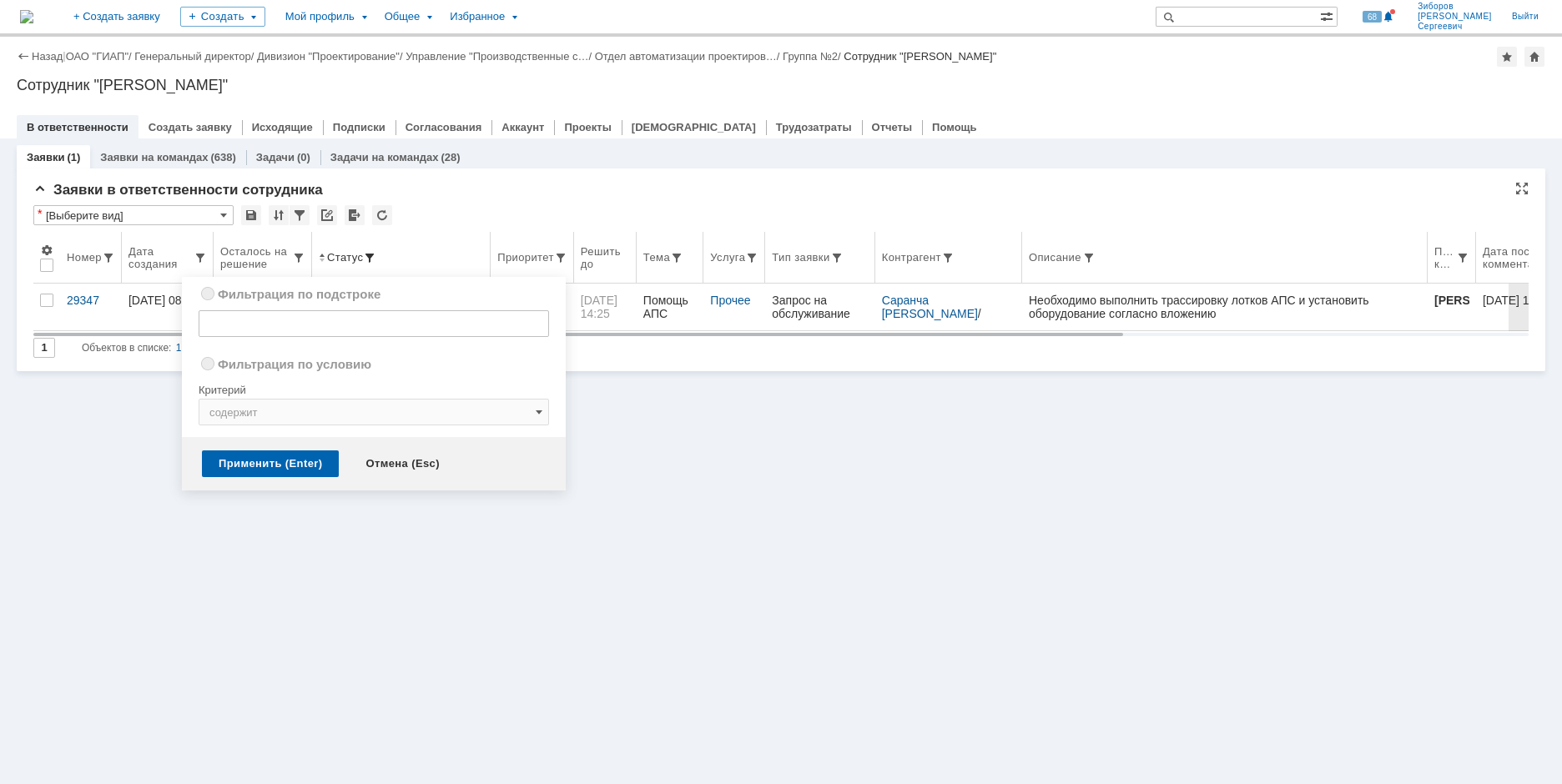
radio input "true"
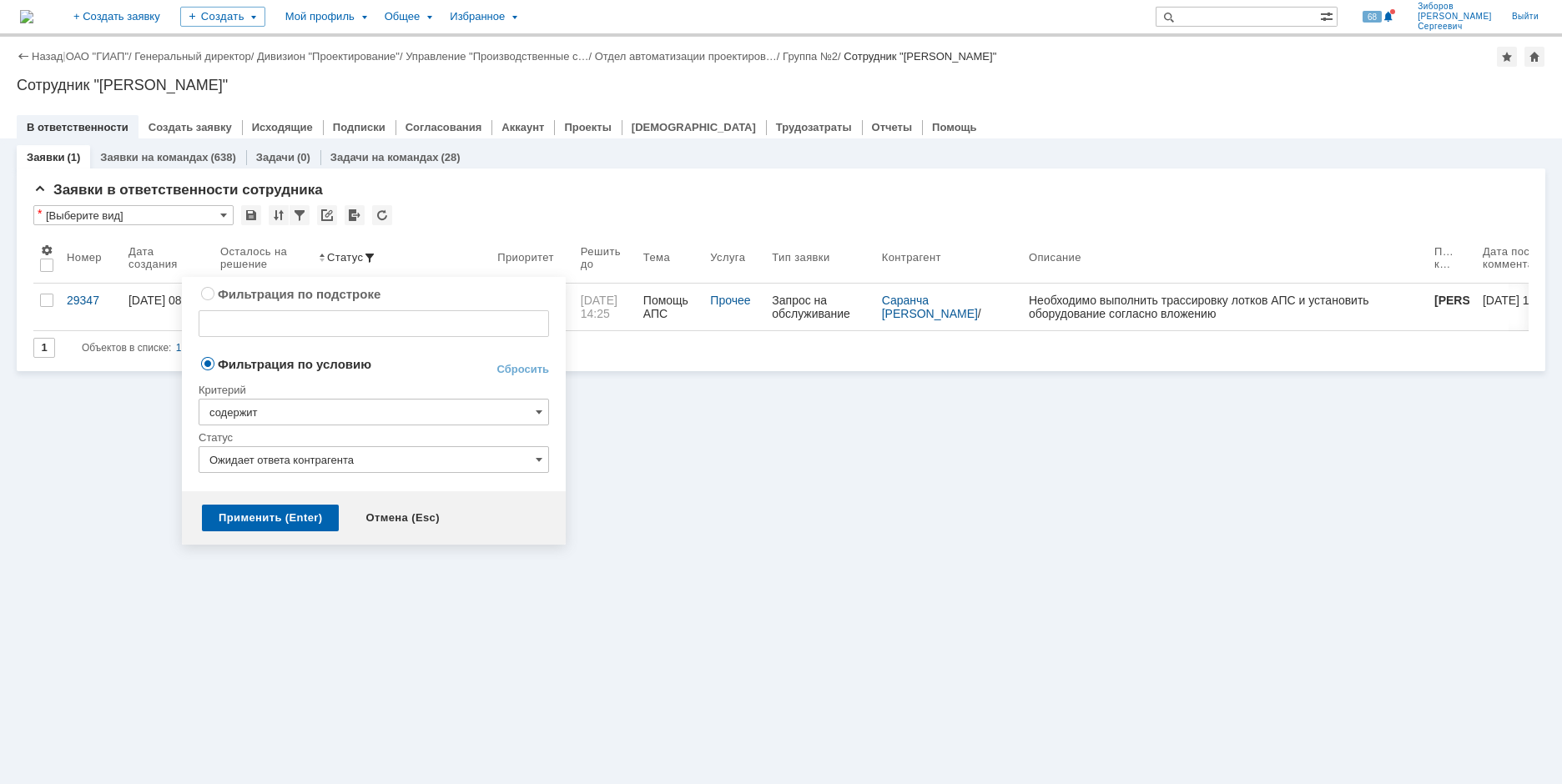
click at [281, 412] on input "содержит" at bounding box center [374, 412] width 351 height 27
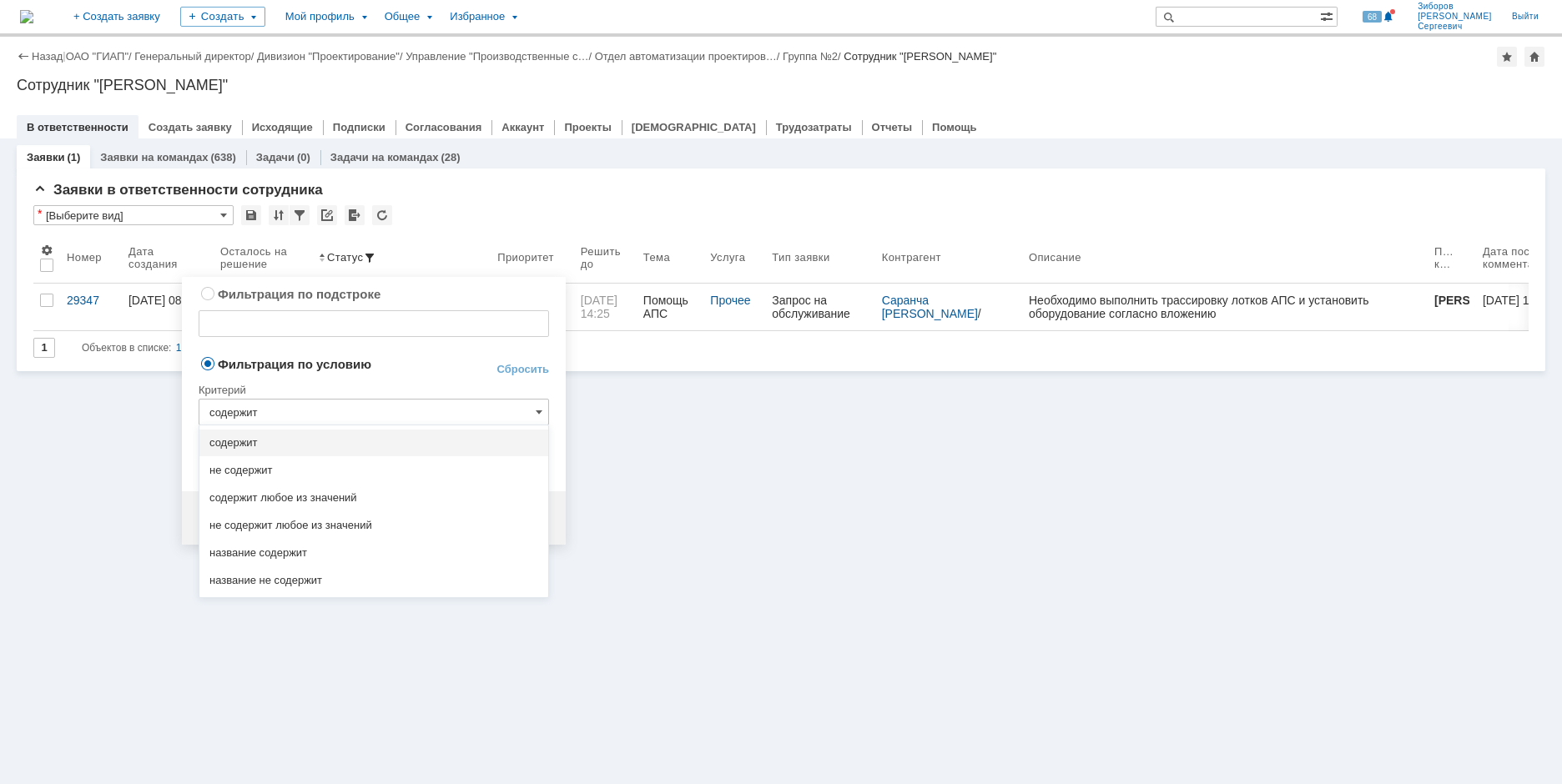
radio input "true"
click at [265, 336] on input "text" at bounding box center [374, 324] width 351 height 27
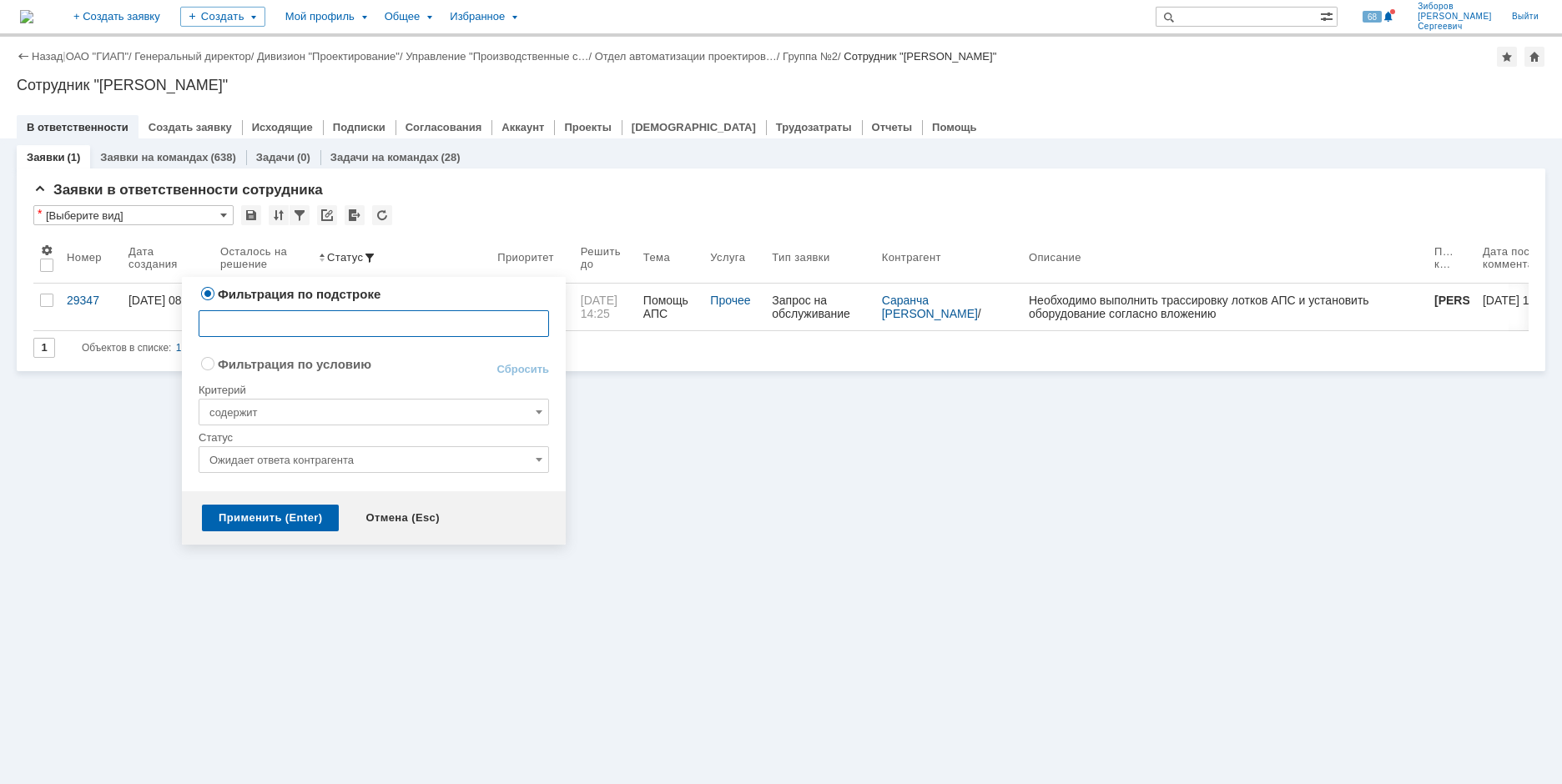
type input "содержит"
click at [296, 457] on input "Ожидает ответа контрагента" at bounding box center [374, 460] width 351 height 27
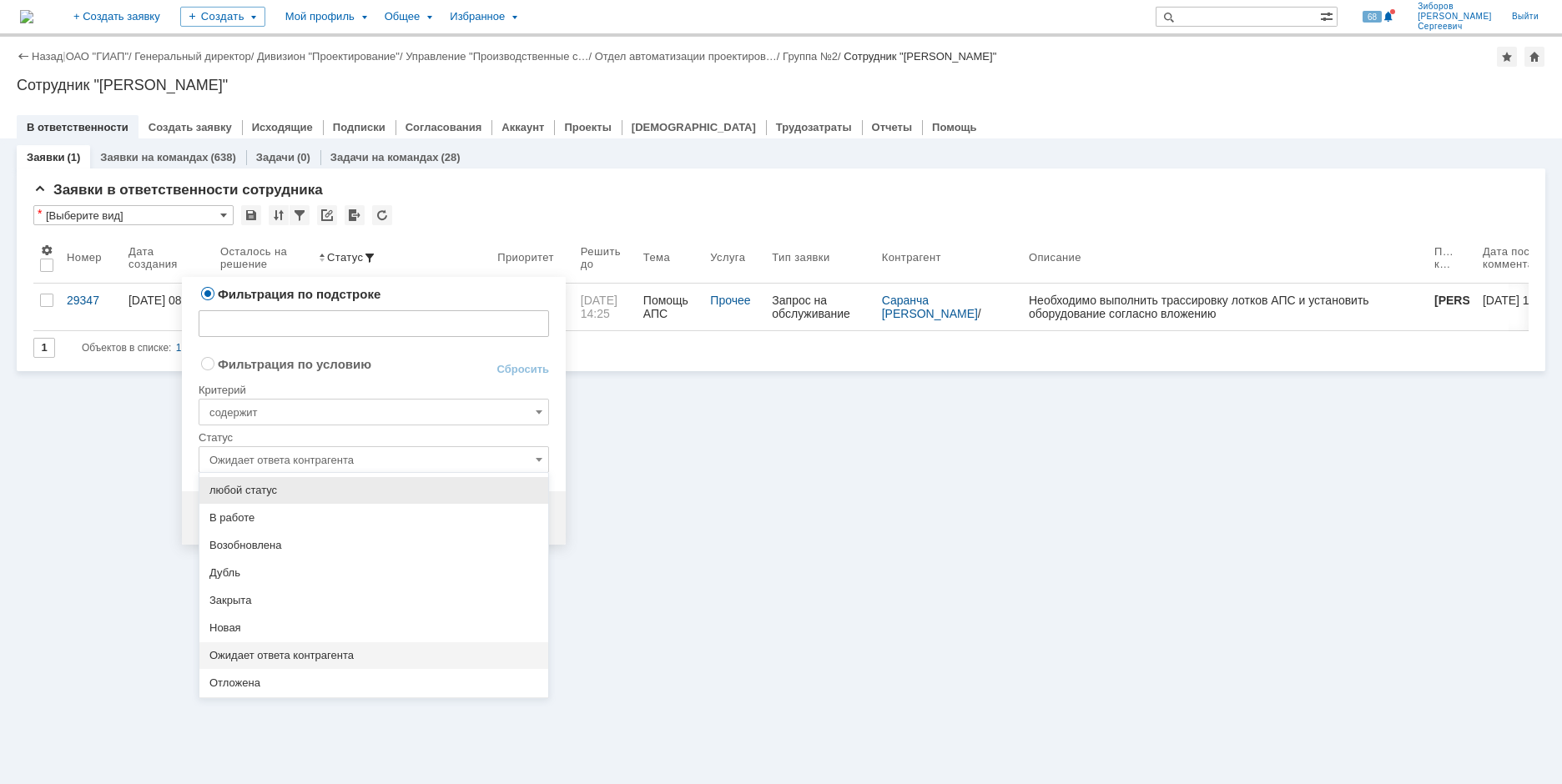
scroll to position [77, 0]
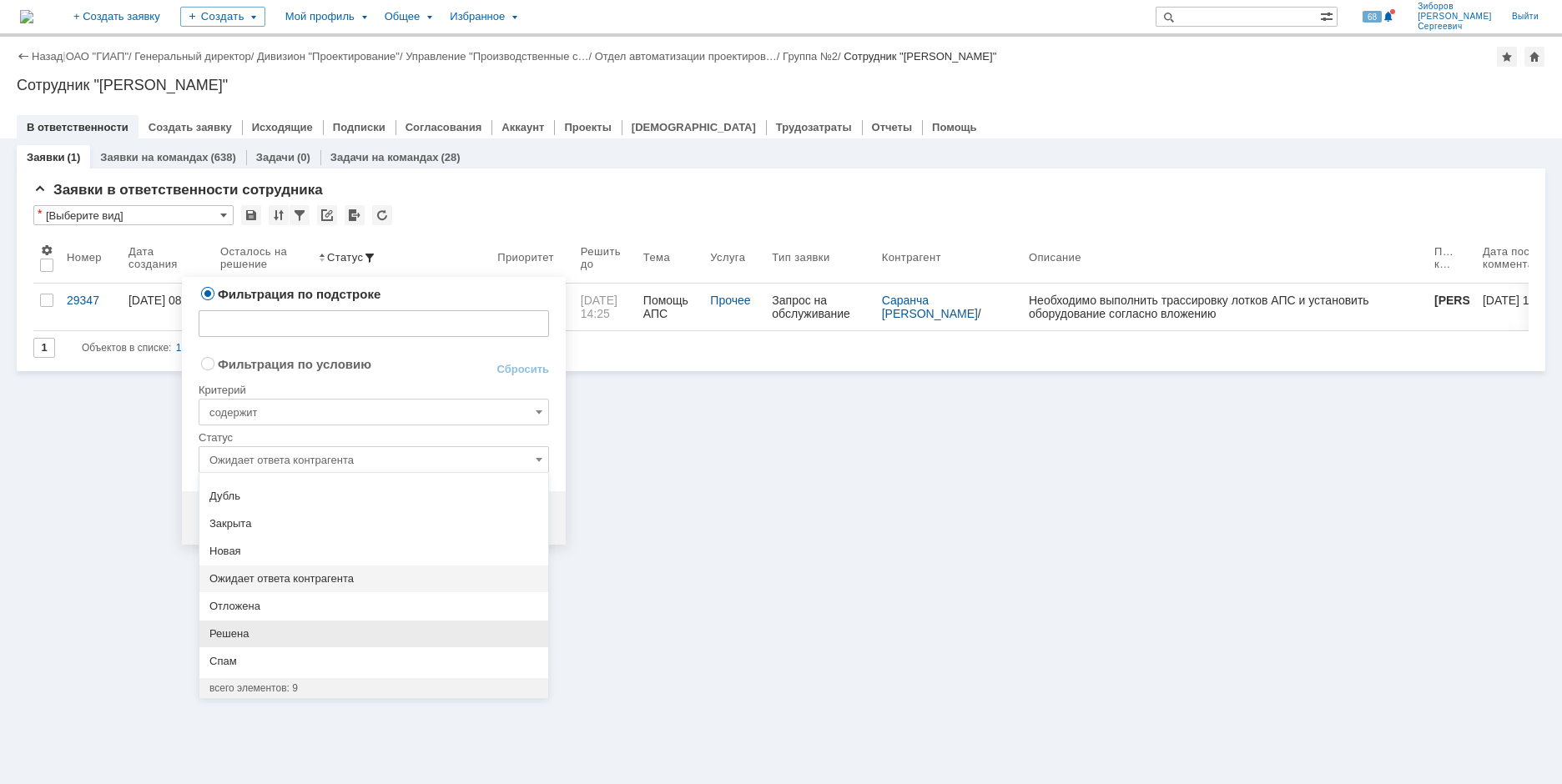
click at [250, 637] on span "Решена" at bounding box center [373, 633] width 329 height 13
radio input "false"
radio input "true"
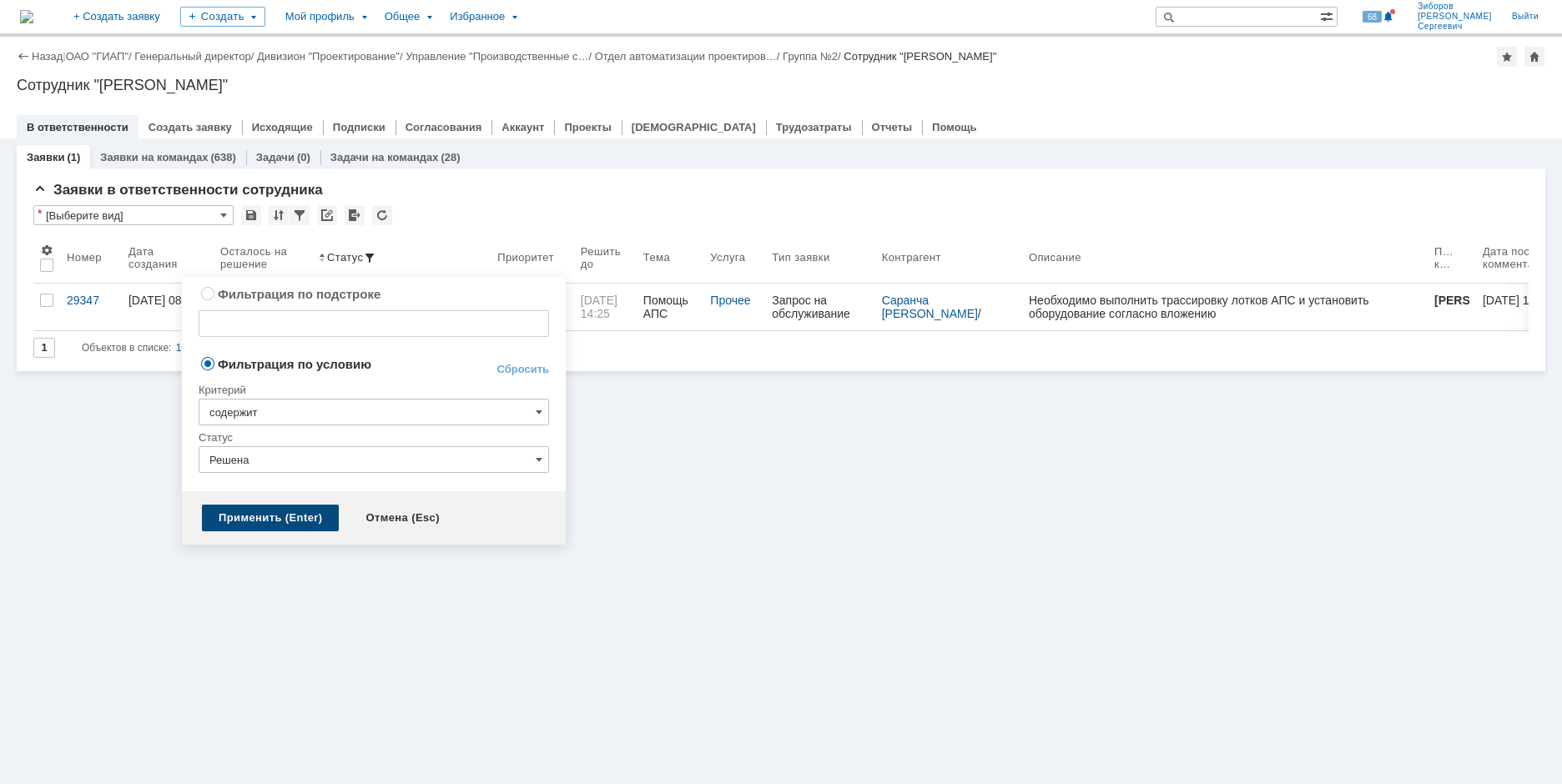
type input "Решена"
click at [270, 522] on div "Применить (Enter)" at bounding box center [270, 518] width 137 height 27
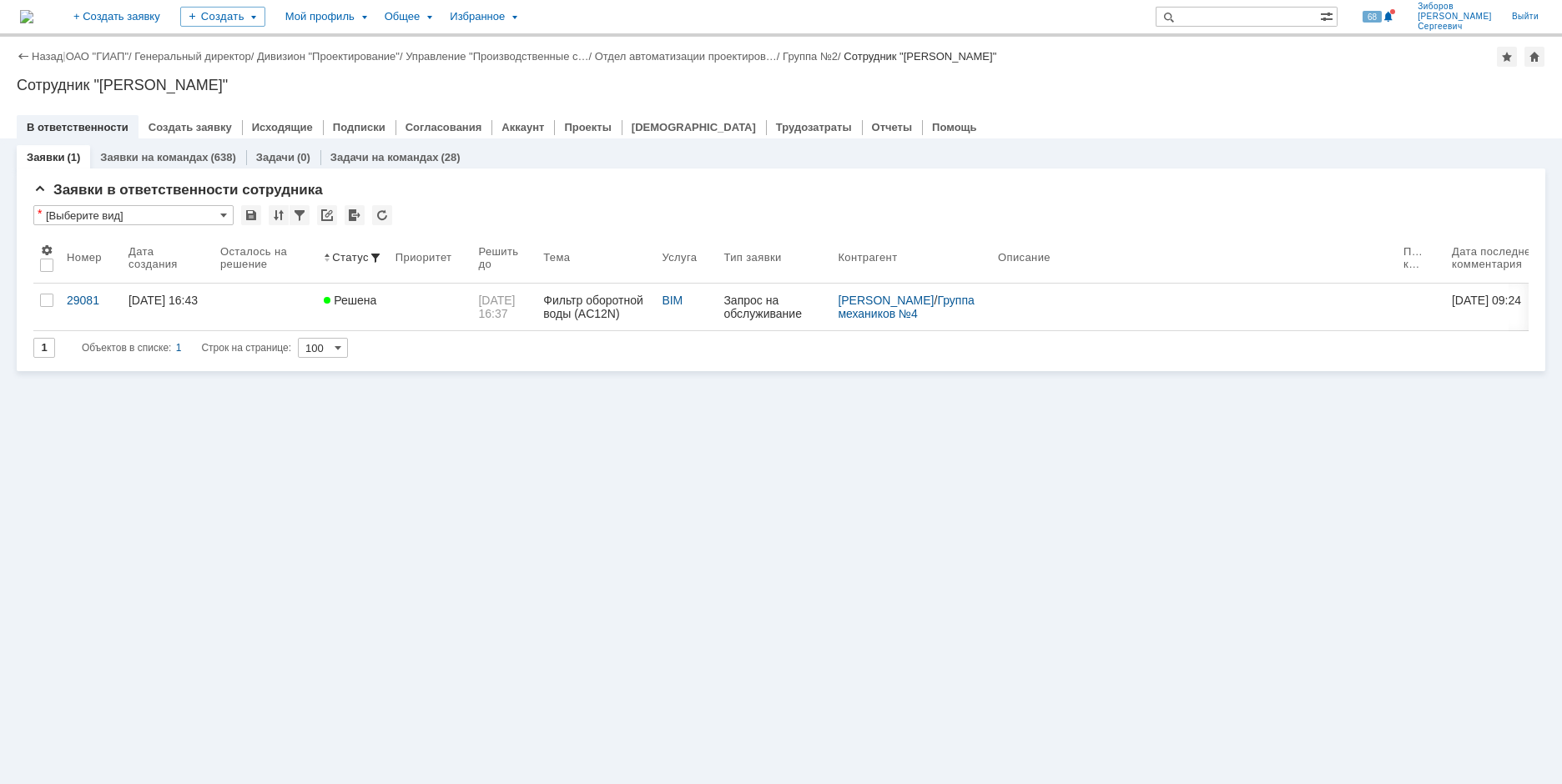
scroll to position [0, 0]
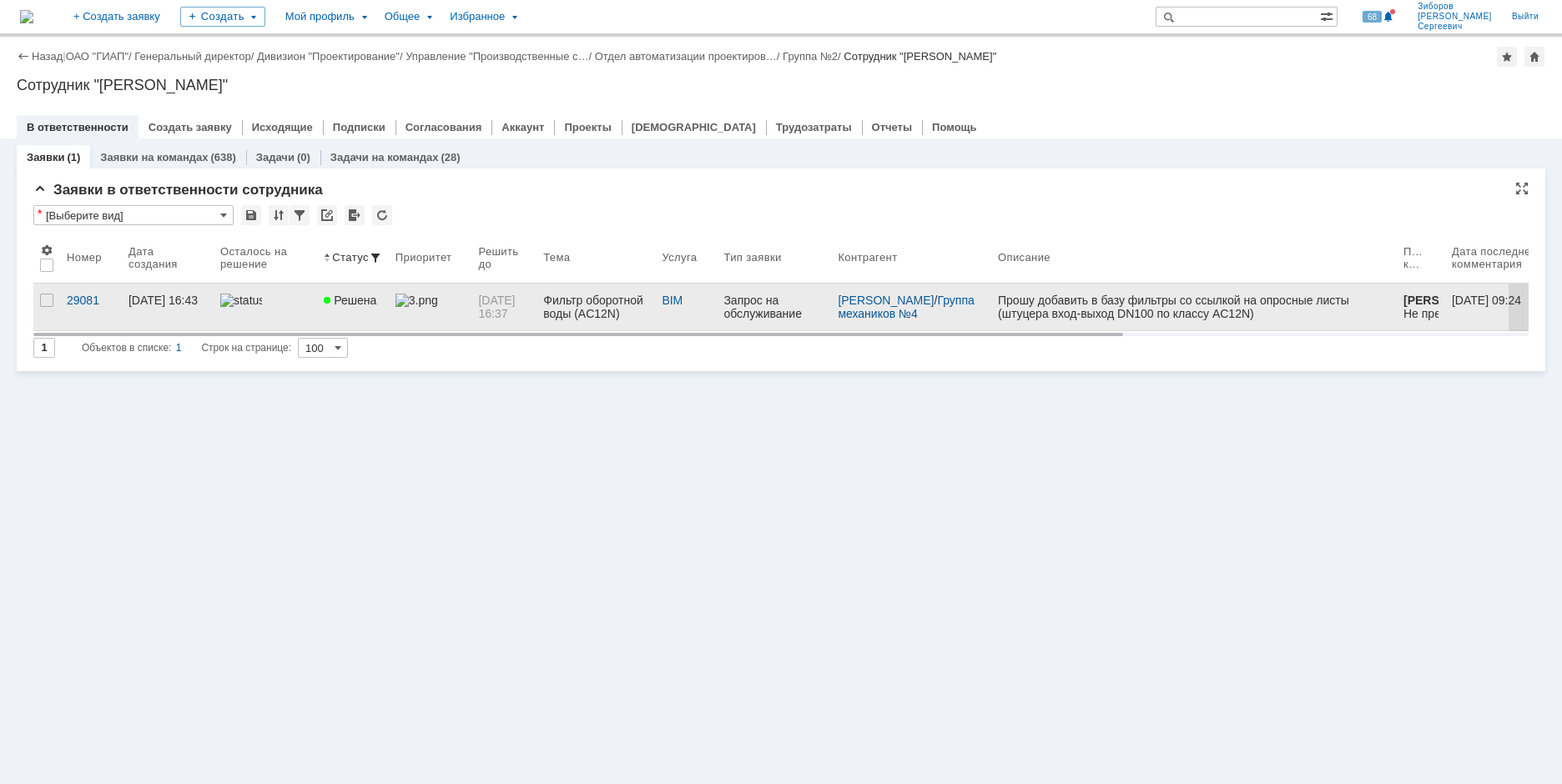
click at [565, 298] on div "Фильтр оборотной воды (AC12N)" at bounding box center [596, 307] width 106 height 27
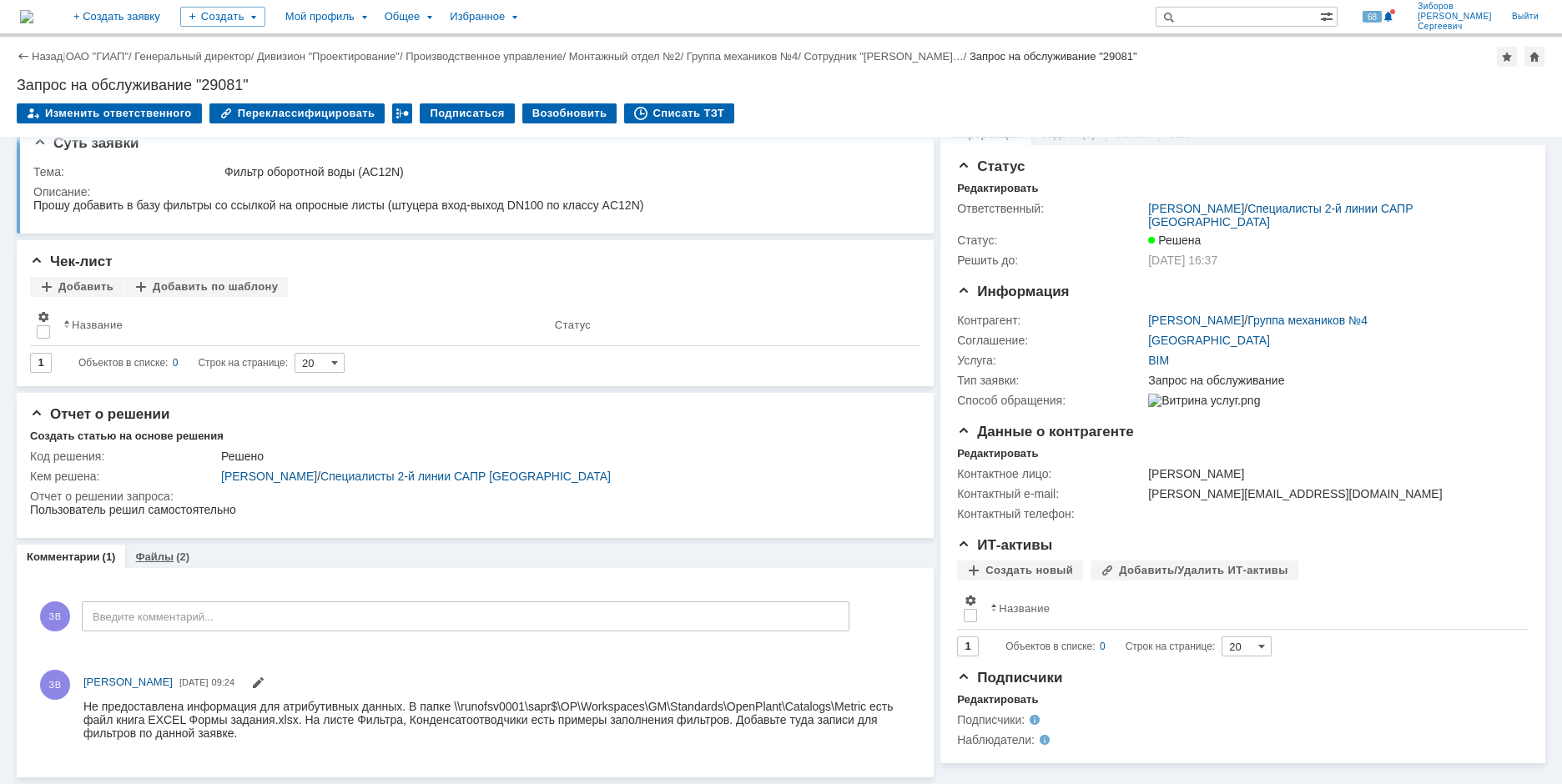
click at [165, 550] on link "Файлы" at bounding box center [154, 556] width 38 height 12
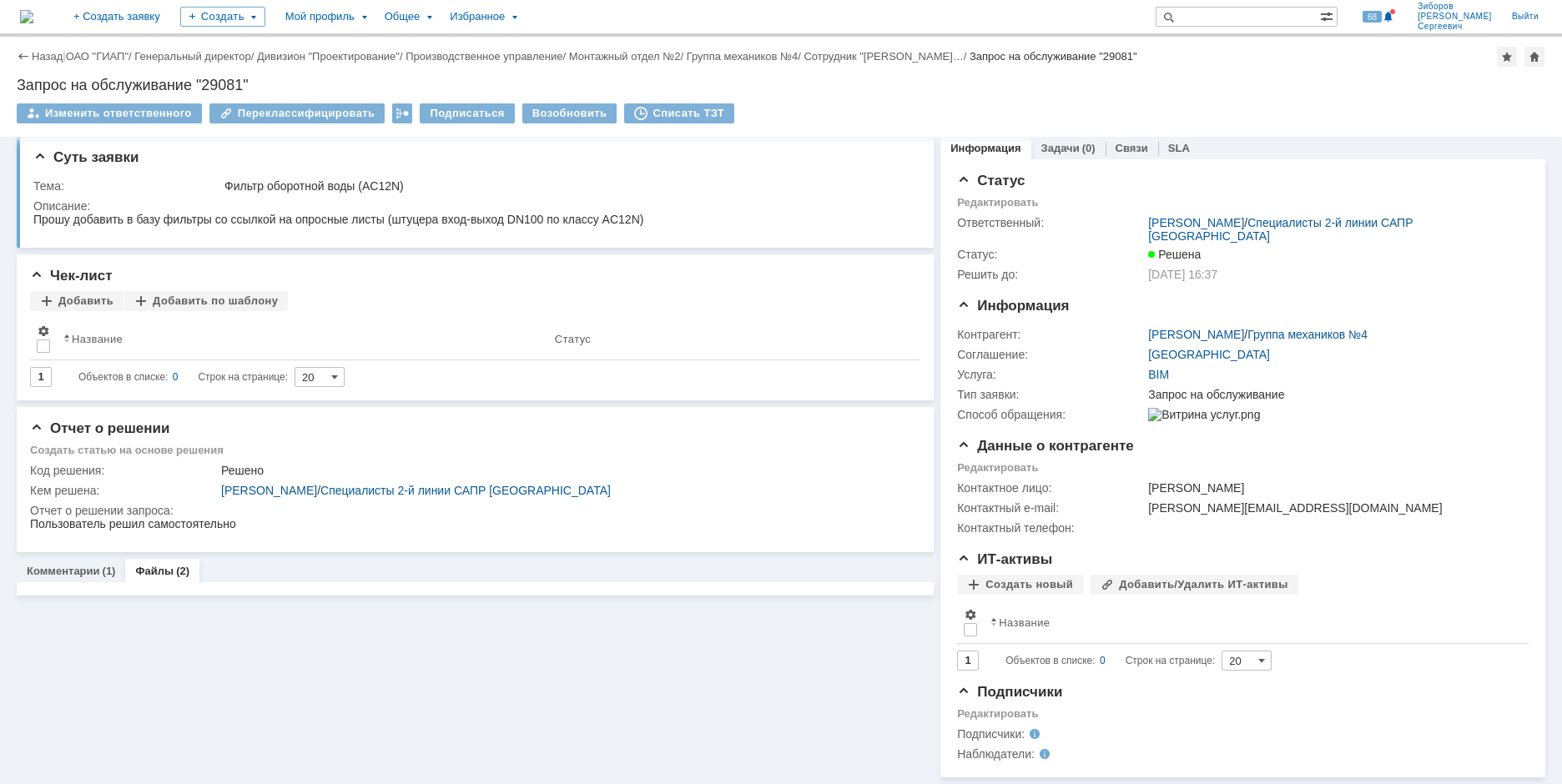
scroll to position [19, 0]
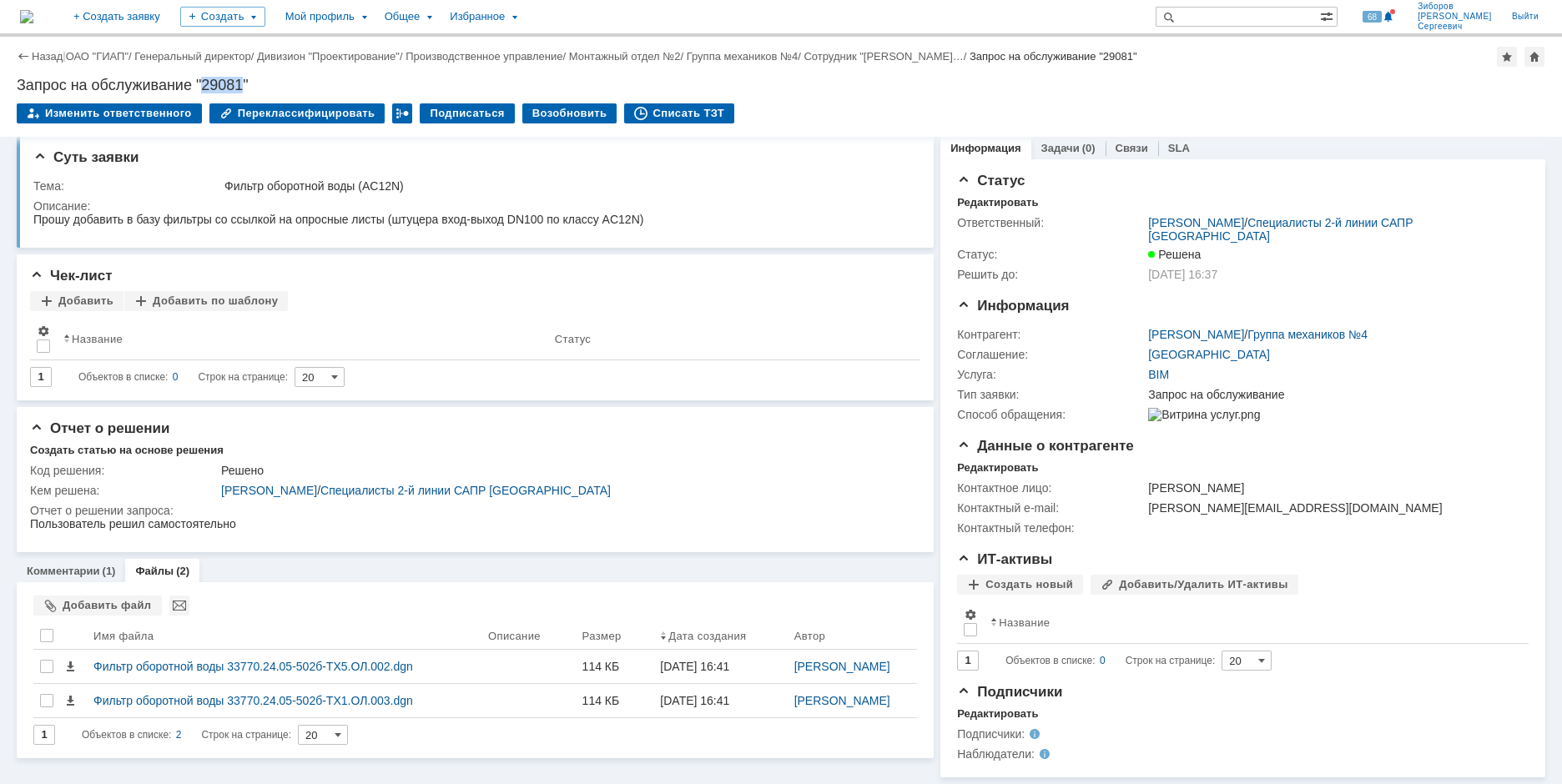
drag, startPoint x: 206, startPoint y: 81, endPoint x: 243, endPoint y: 79, distance: 37.1
click at [243, 79] on div "Запрос на обслуживание "29081"" at bounding box center [781, 85] width 1529 height 17
copy div "29081"
click at [33, 24] on img at bounding box center [26, 16] width 13 height 13
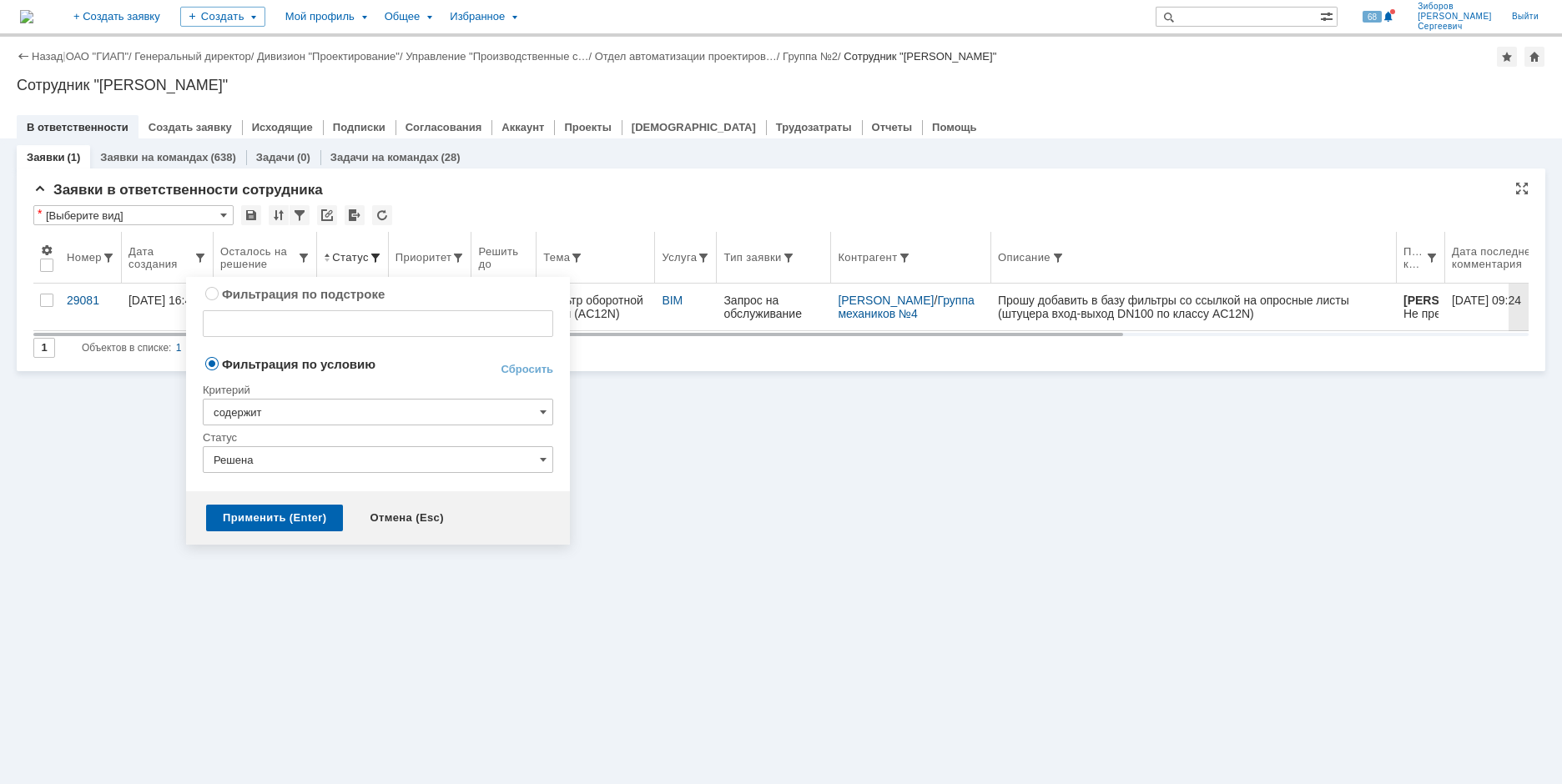
click at [372, 254] on span at bounding box center [375, 257] width 13 height 13
click at [527, 365] on link "Сбросить" at bounding box center [527, 369] width 52 height 13
type input "содержит"
click at [273, 514] on div "Применить (Enter)" at bounding box center [274, 518] width 137 height 27
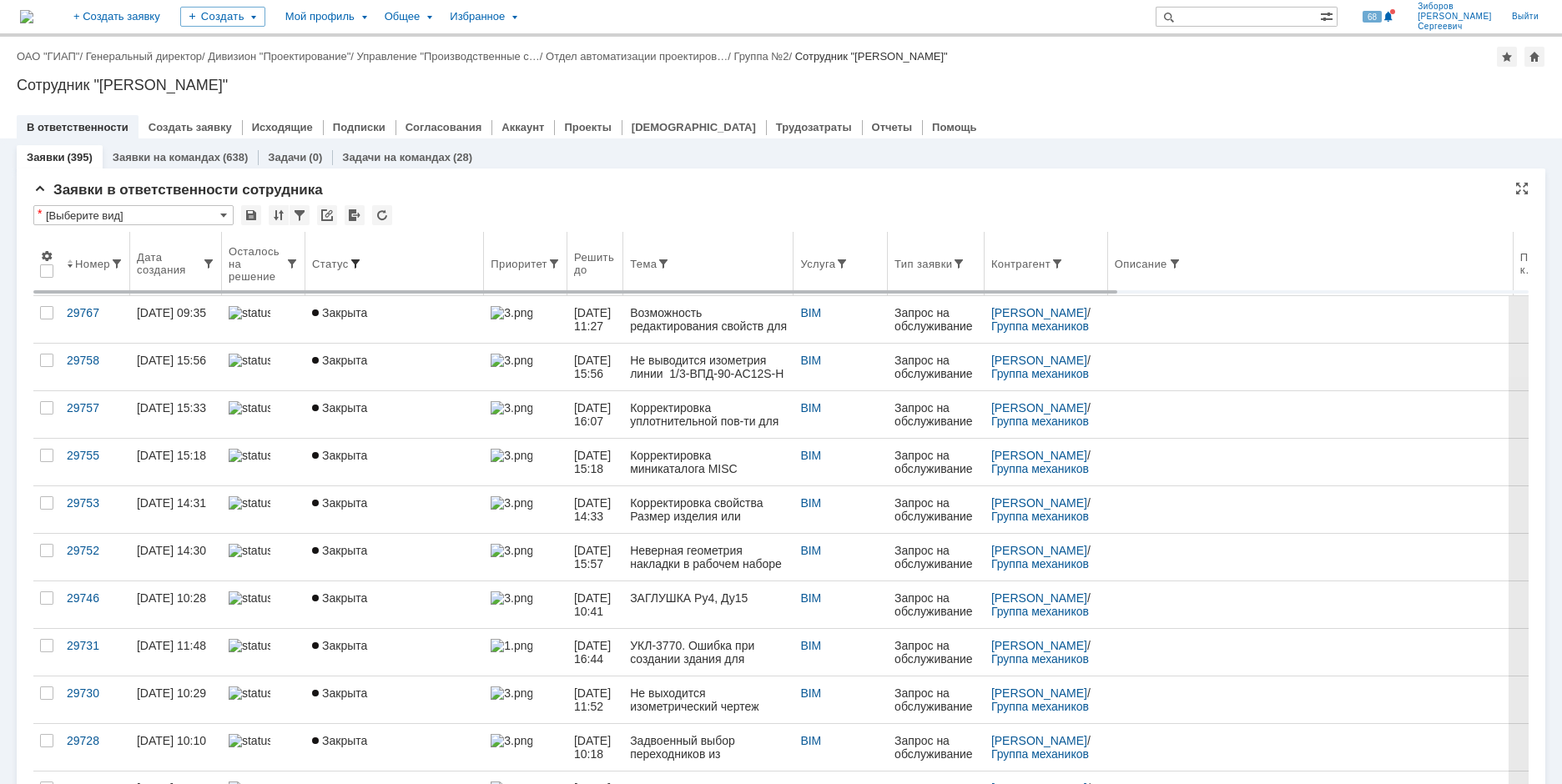
click at [358, 262] on span at bounding box center [355, 263] width 13 height 13
click at [353, 262] on span at bounding box center [355, 263] width 13 height 13
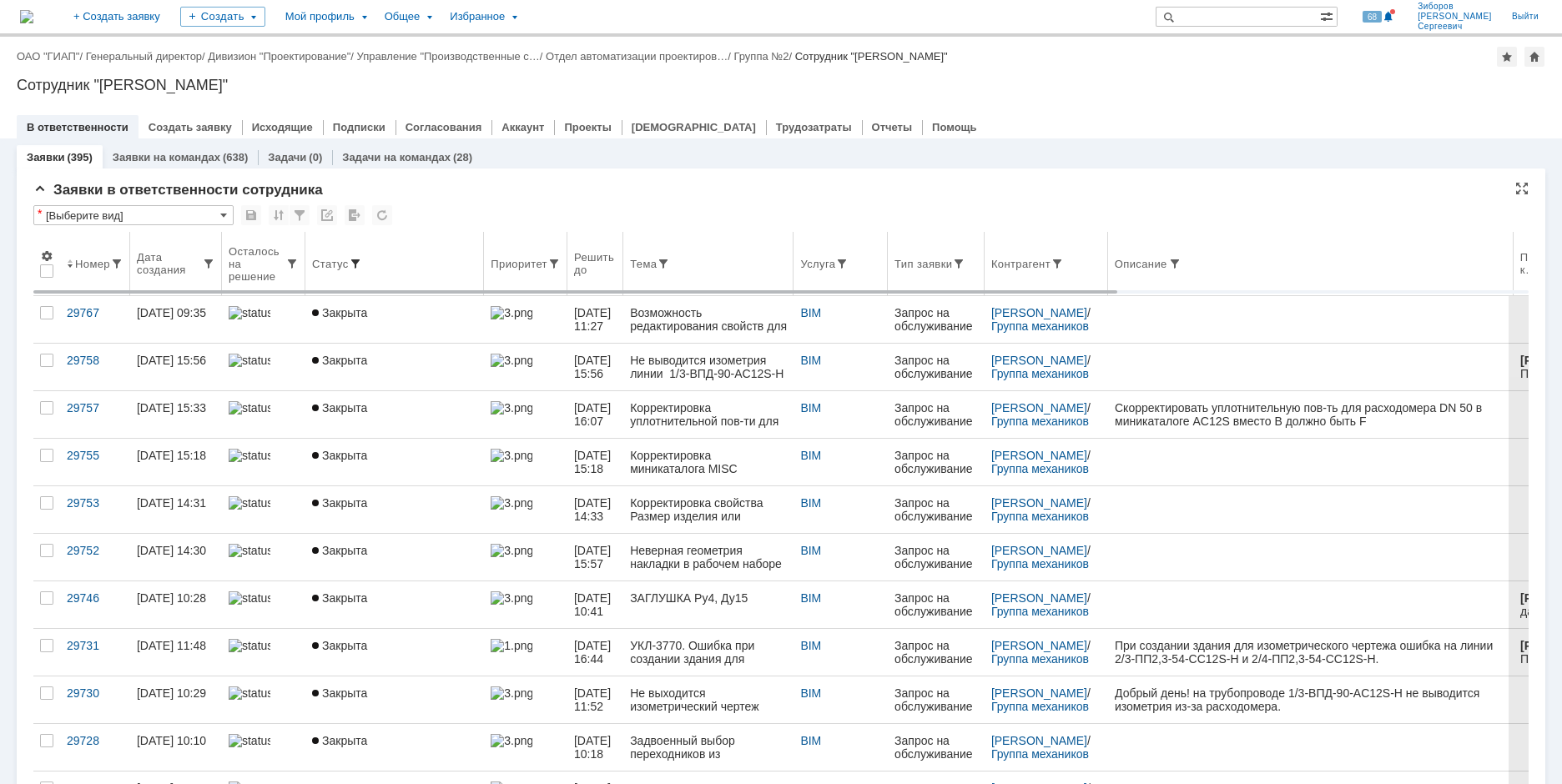
click at [353, 261] on span at bounding box center [355, 263] width 13 height 13
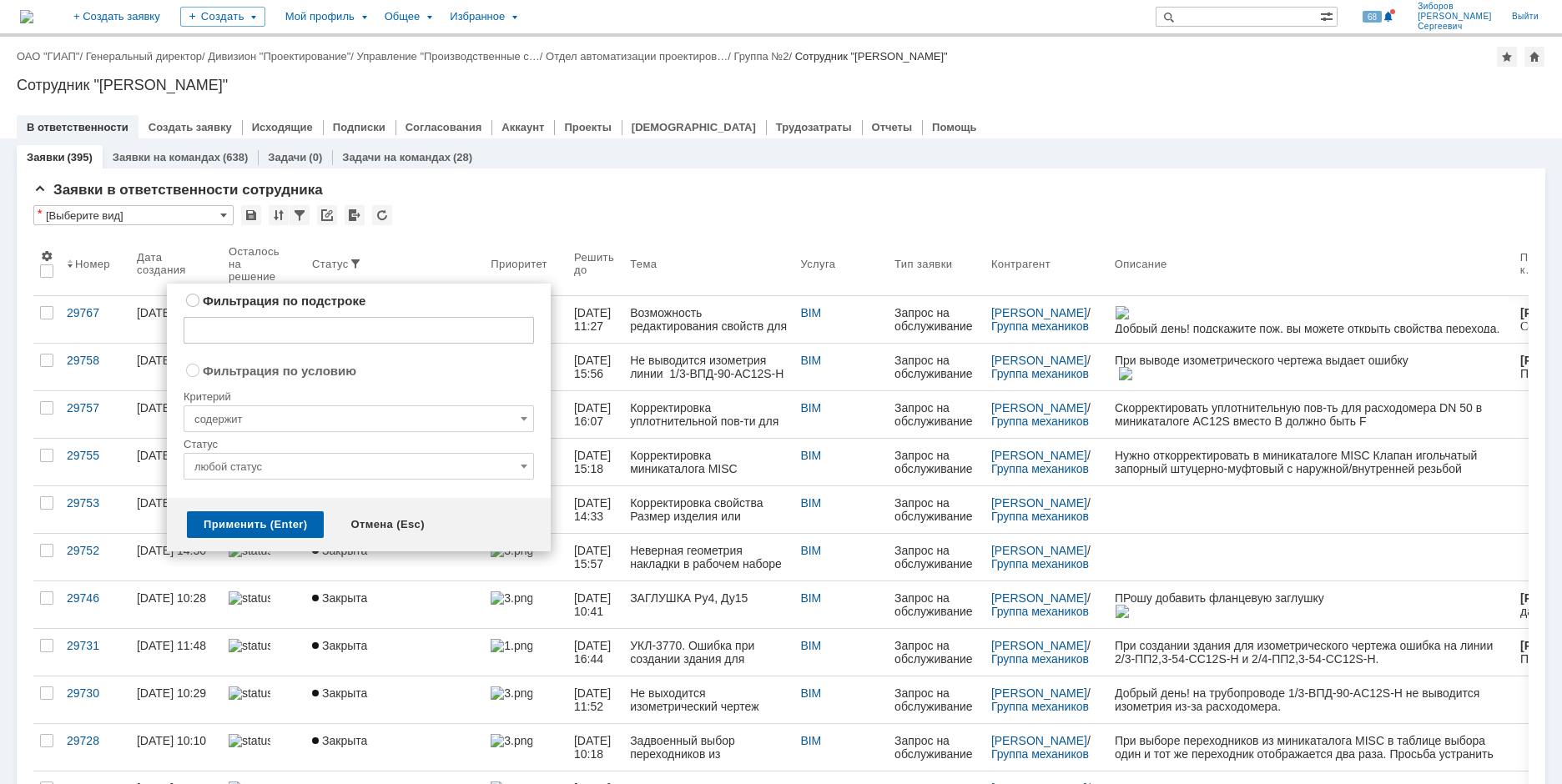
click at [246, 459] on input "любой статус" at bounding box center [359, 466] width 351 height 27
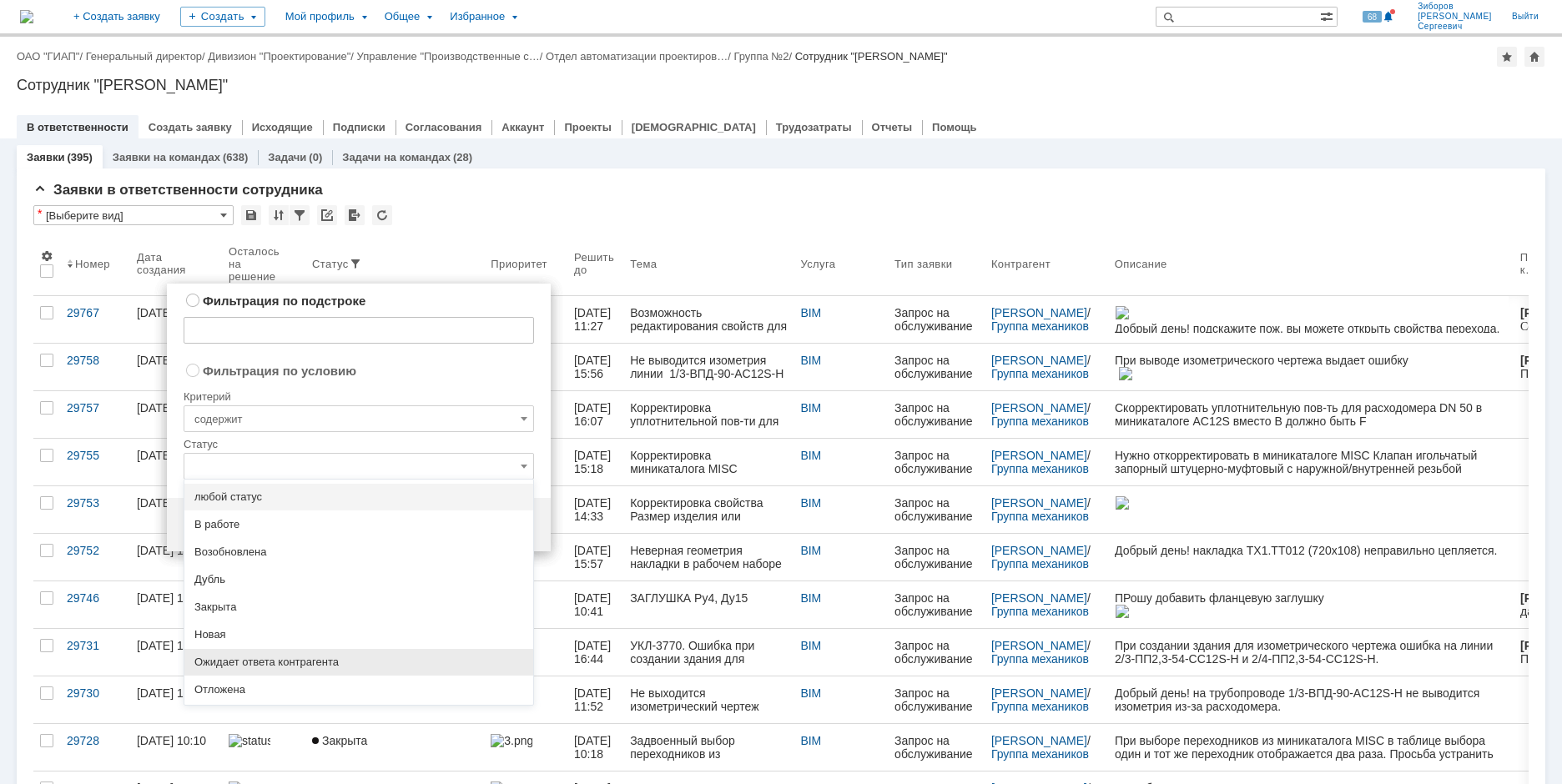
click at [272, 658] on span "Ожидает ответа контрагента" at bounding box center [359, 662] width 329 height 13
radio input "true"
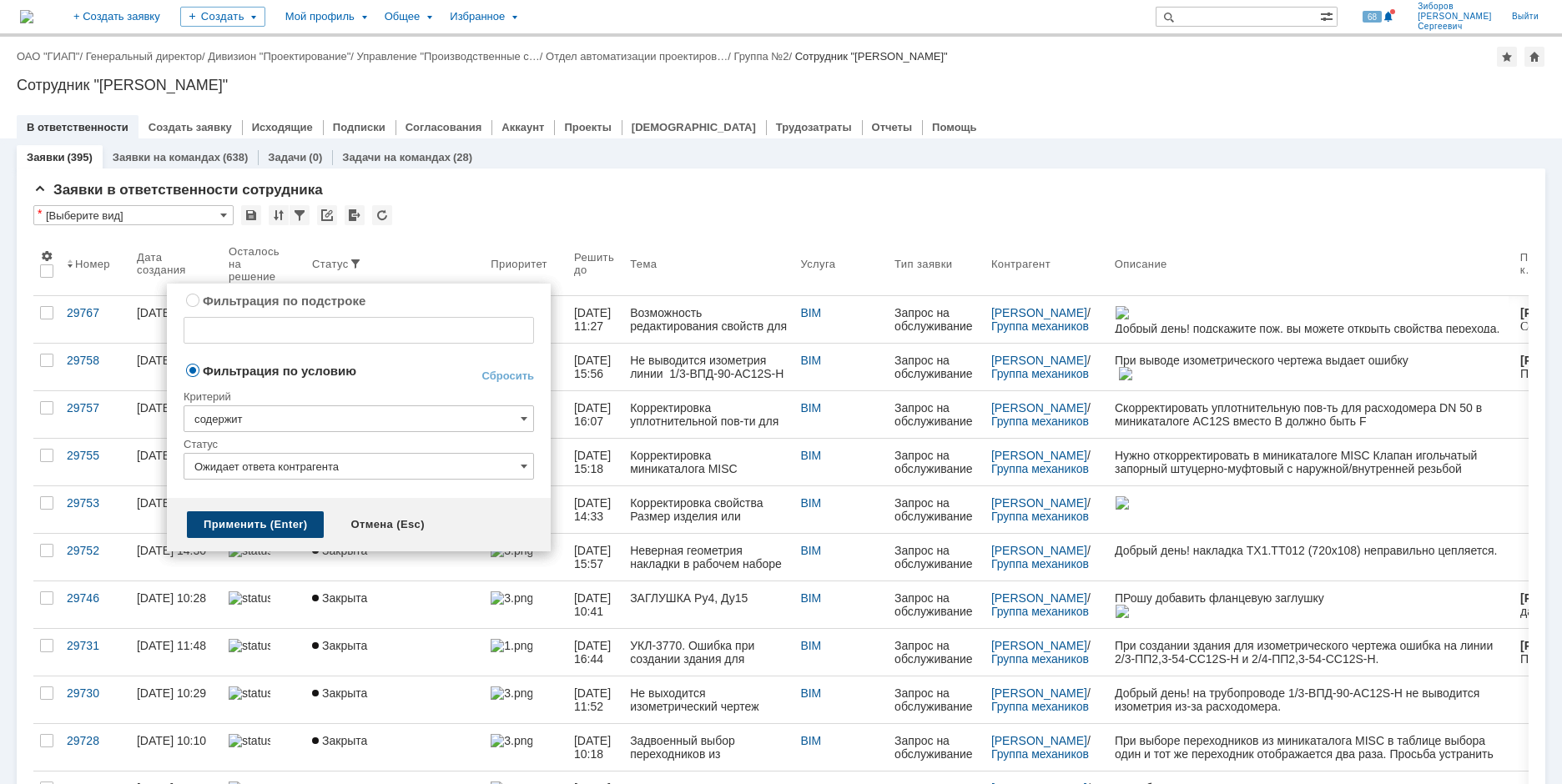
type input "Ожидает ответа контрагента"
click at [236, 515] on div "Применить (Enter)" at bounding box center [255, 524] width 137 height 27
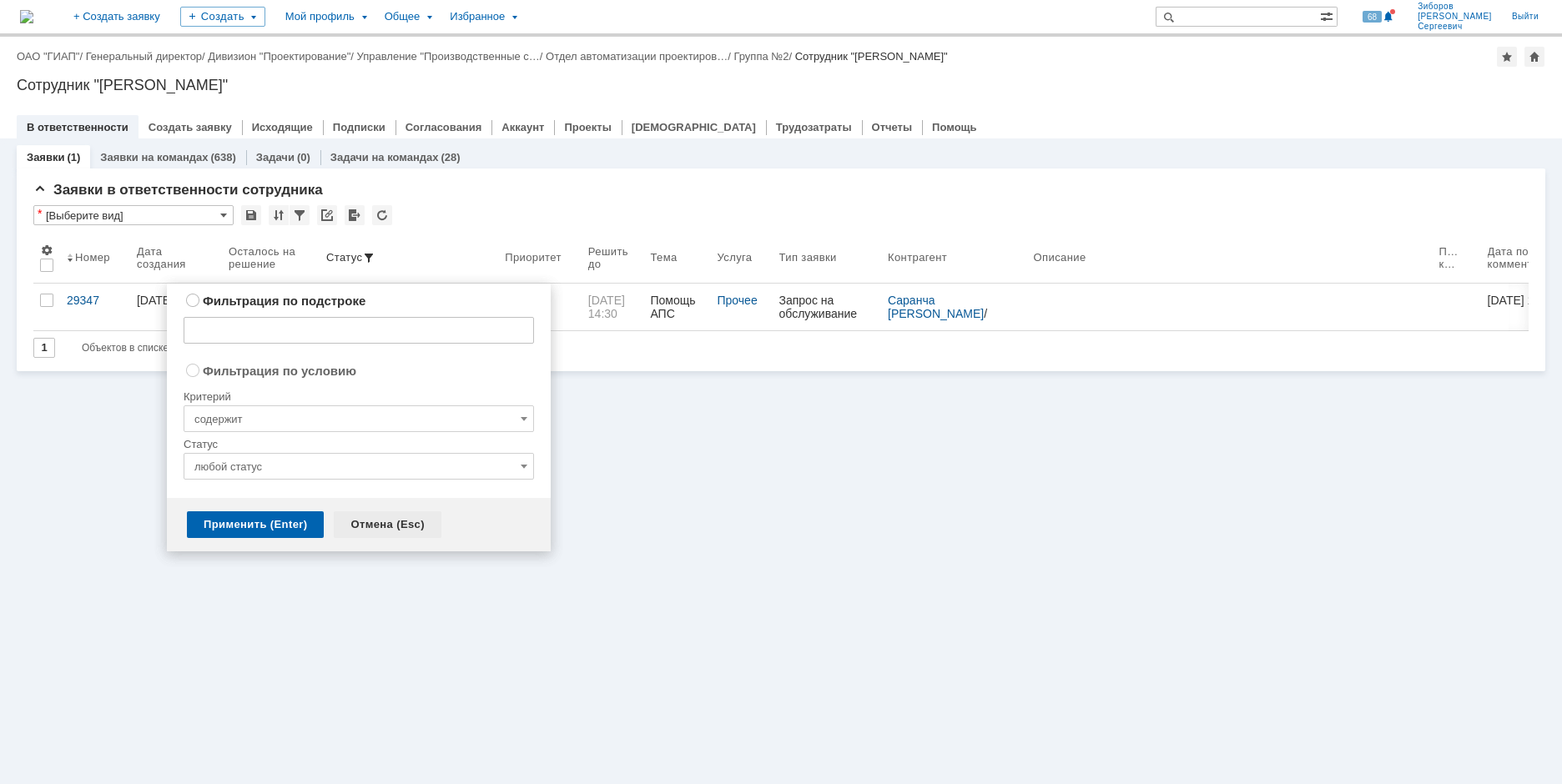
click at [380, 521] on div "Отмена (Esc)" at bounding box center [387, 524] width 107 height 27
click at [607, 495] on div "Заявки (1) Заявки на командах (638) Задачи (0) Задачи на командах (28) Заявки в…" at bounding box center [781, 461] width 1562 height 645
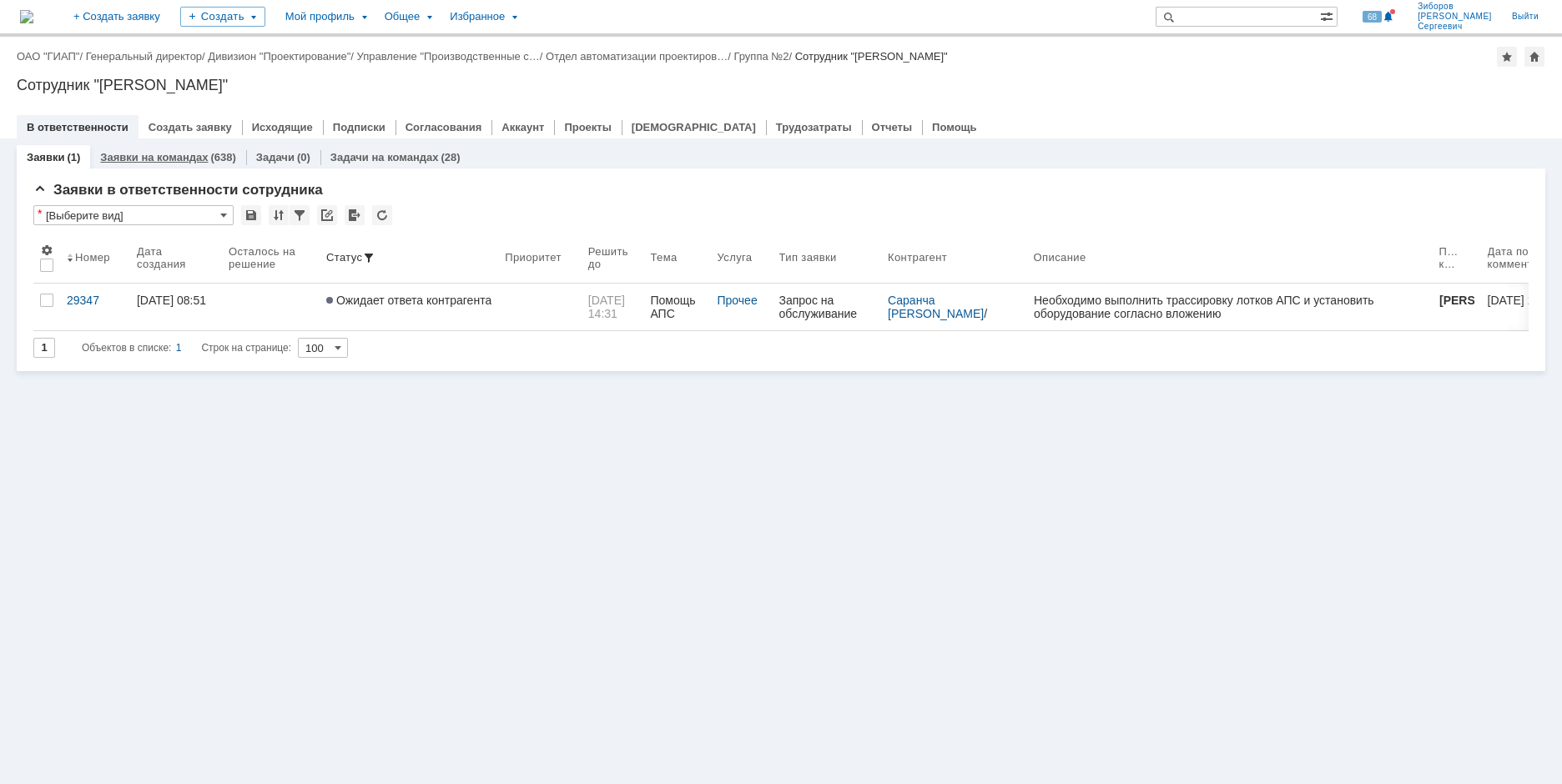
click at [168, 166] on div "Заявки на командах (638)" at bounding box center [168, 157] width 155 height 24
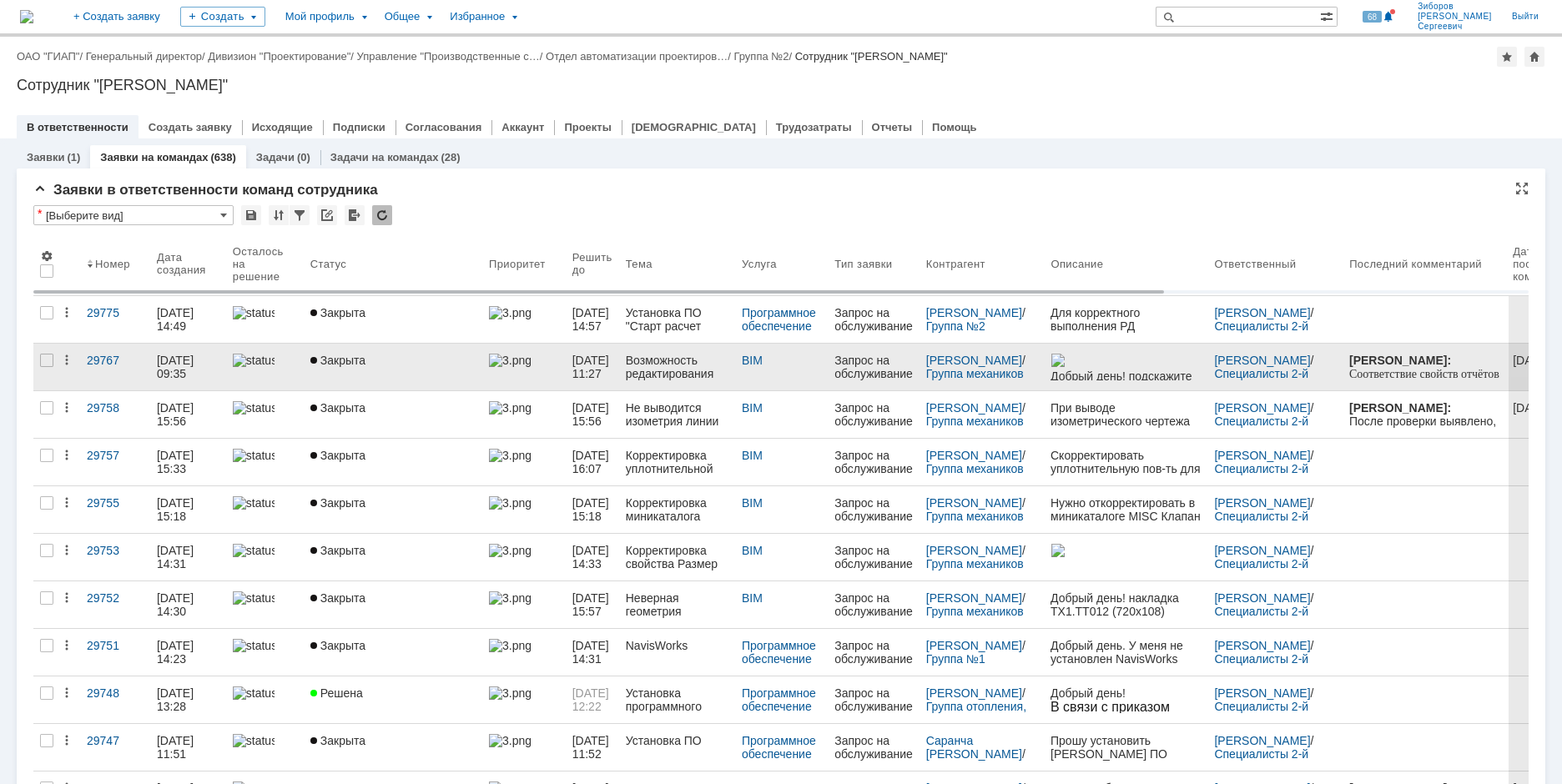
click at [675, 360] on div "Возможность редактирования свойств для переходов в рабочем наборе UKL_3770" at bounding box center [677, 367] width 103 height 27
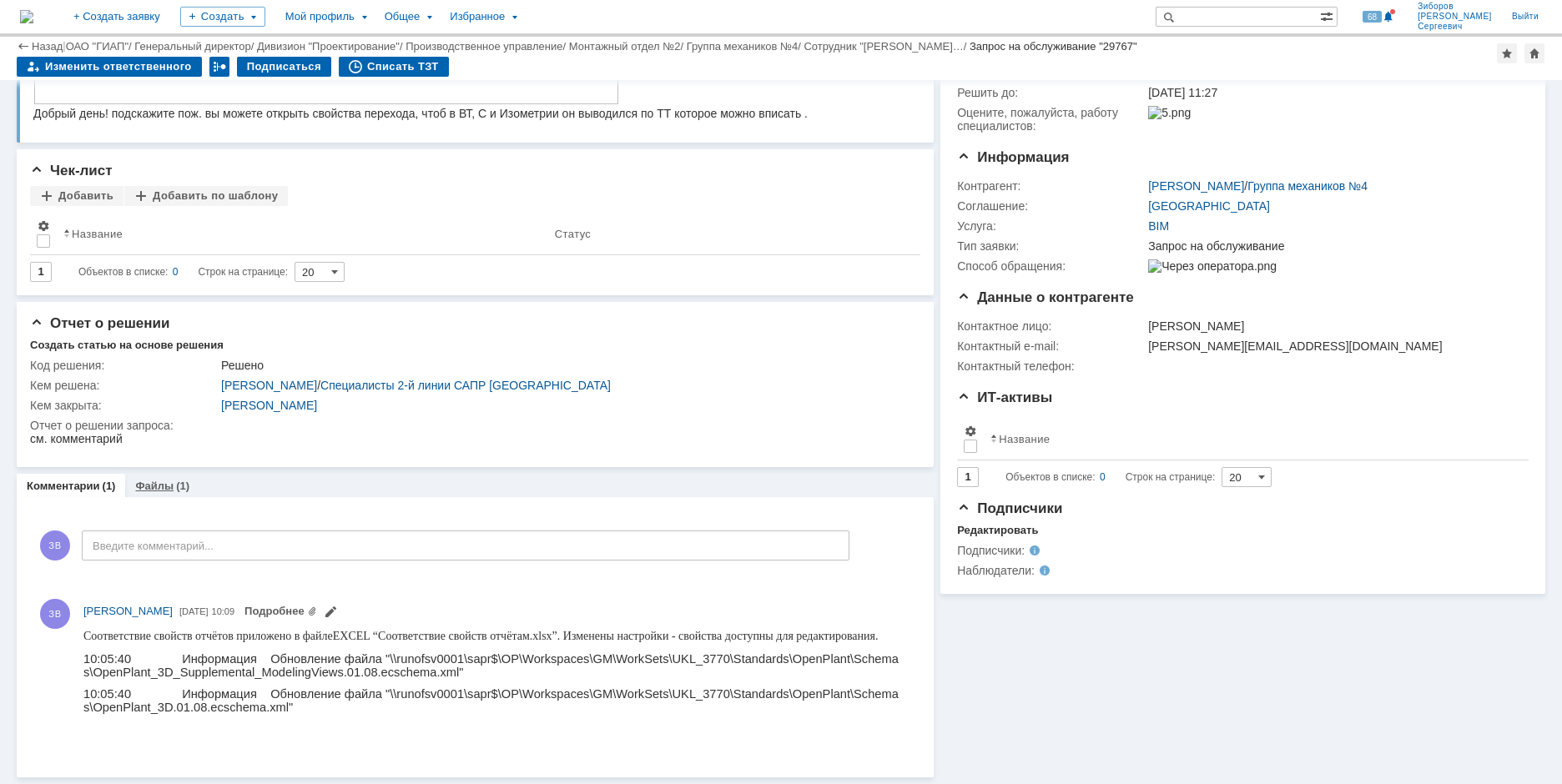
click at [155, 479] on div "Файлы (1)" at bounding box center [161, 486] width 74 height 24
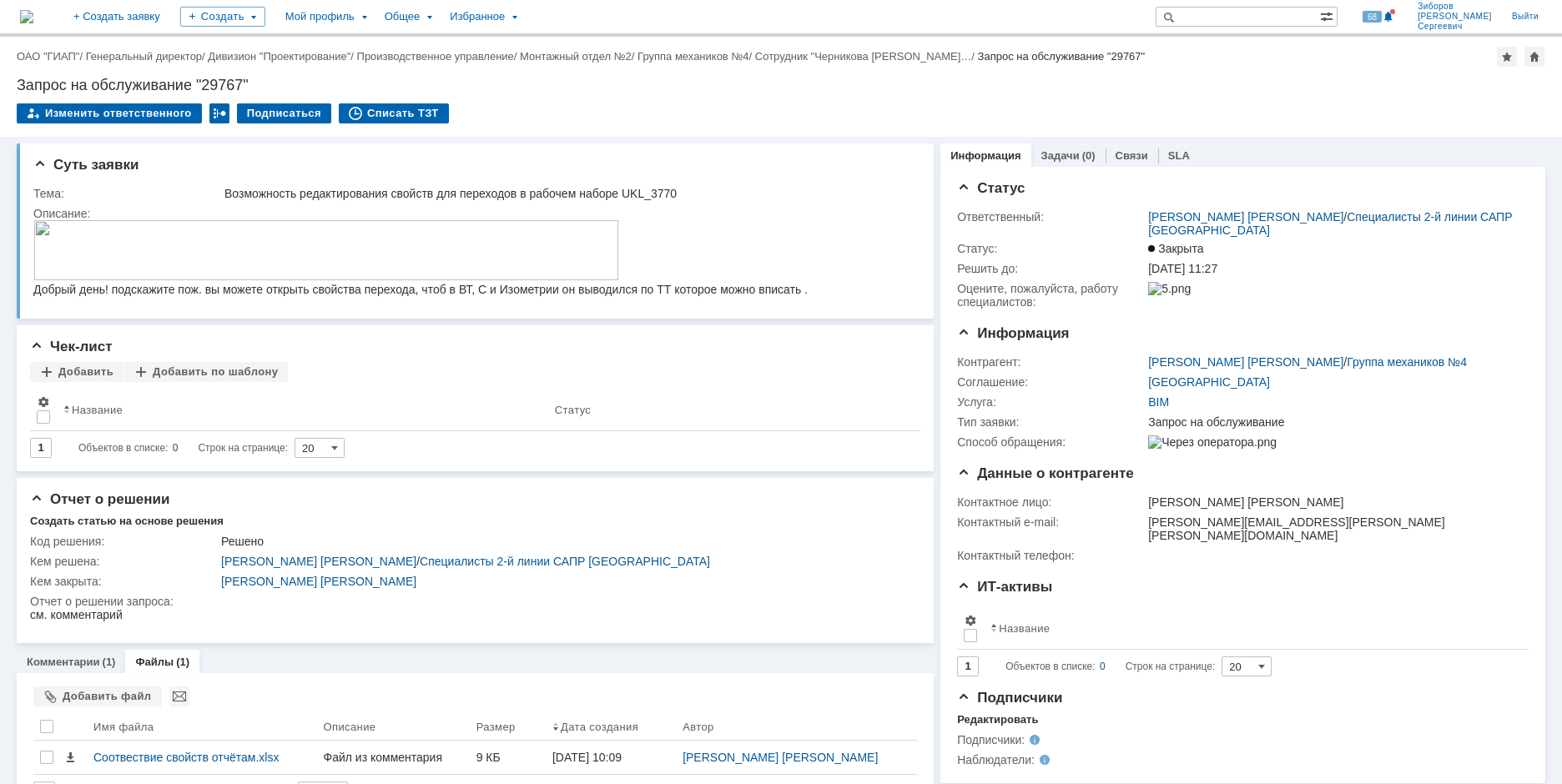
click at [33, 24] on img at bounding box center [26, 16] width 13 height 13
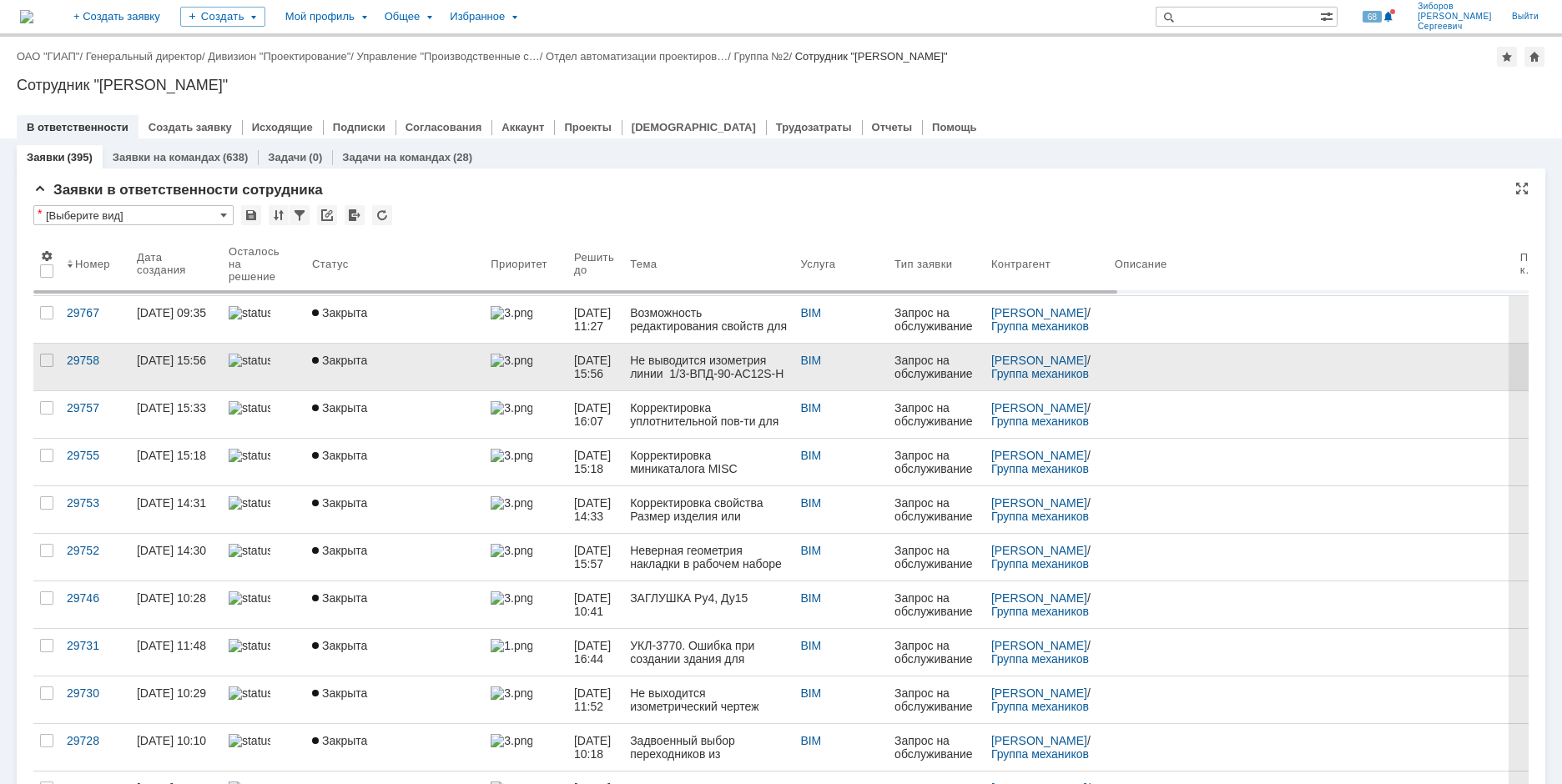
click at [685, 358] on div "Не выводится изометрия линии 1/3-ВПД-90-AC12S-H" at bounding box center [709, 367] width 157 height 27
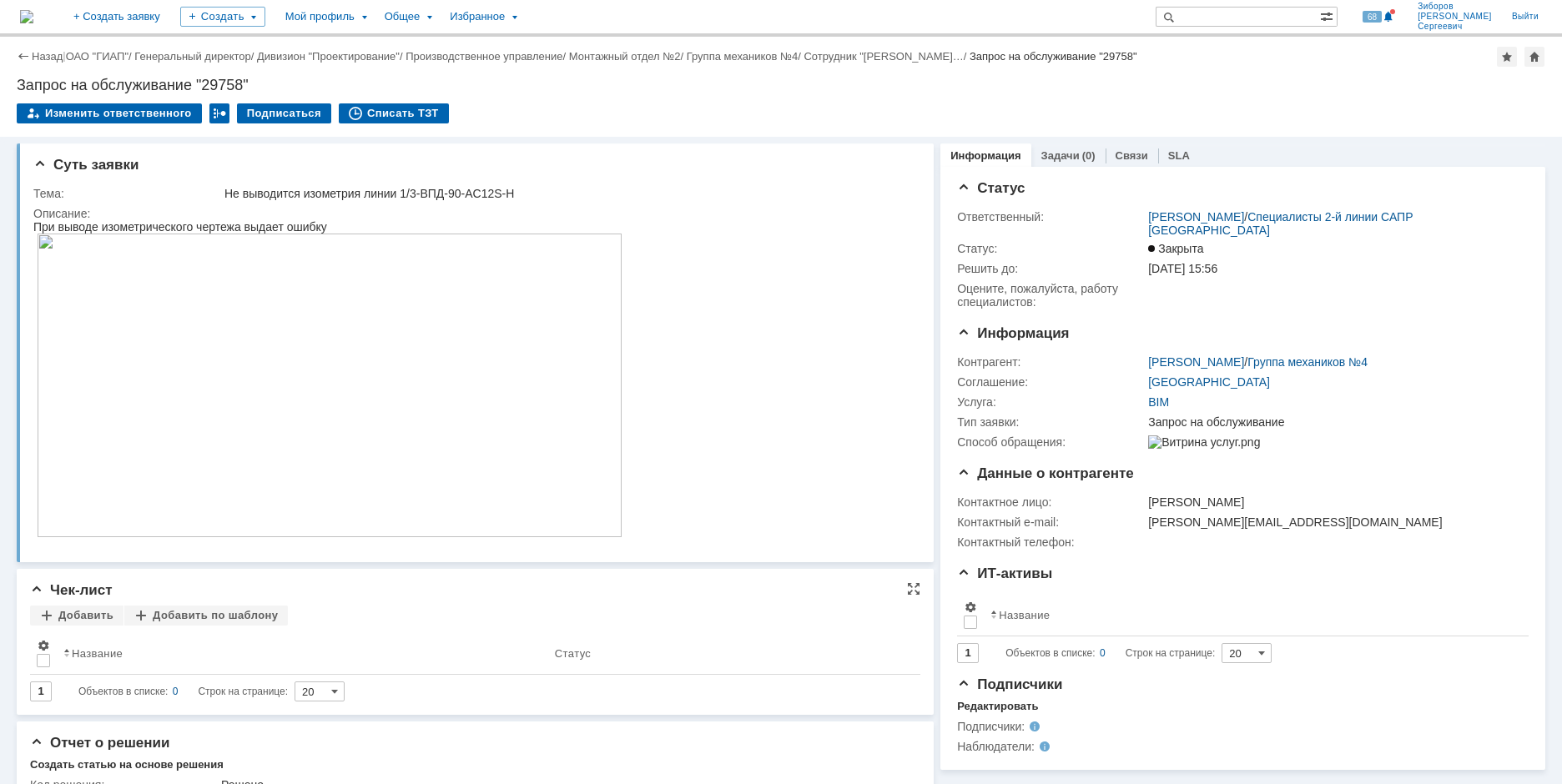
scroll to position [97, 0]
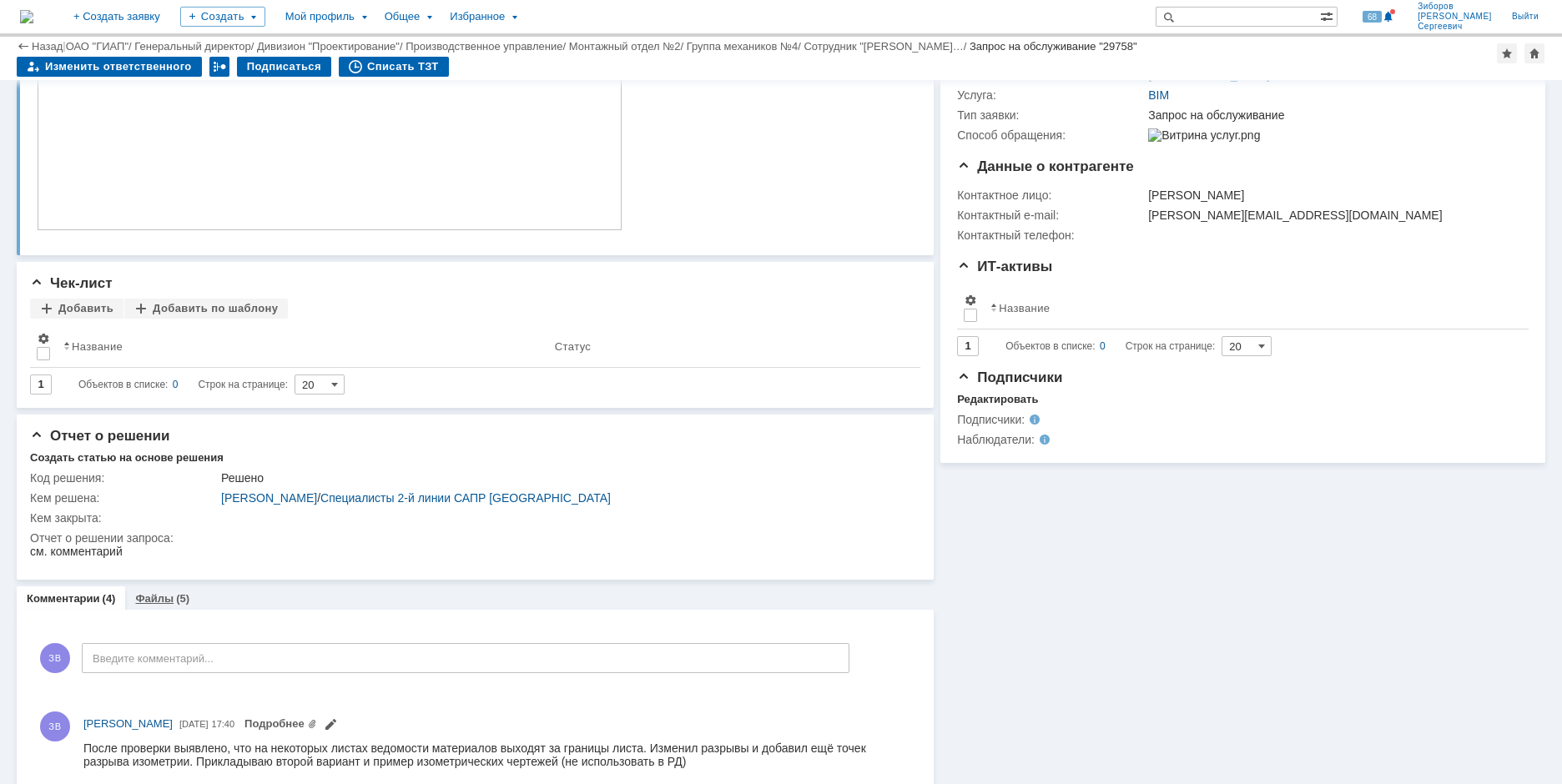
click at [161, 602] on link "Файлы" at bounding box center [154, 598] width 38 height 12
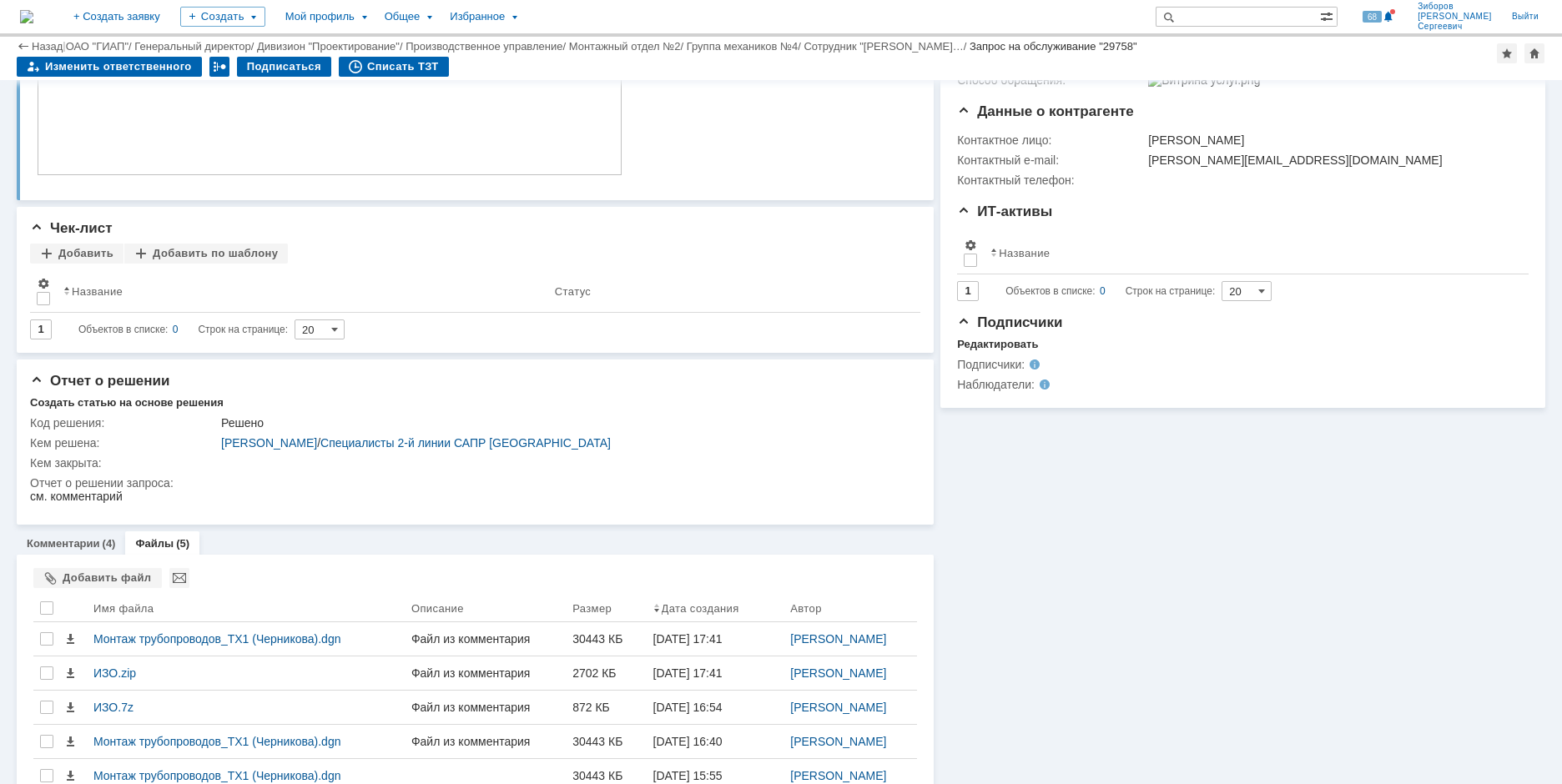
scroll to position [363, 0]
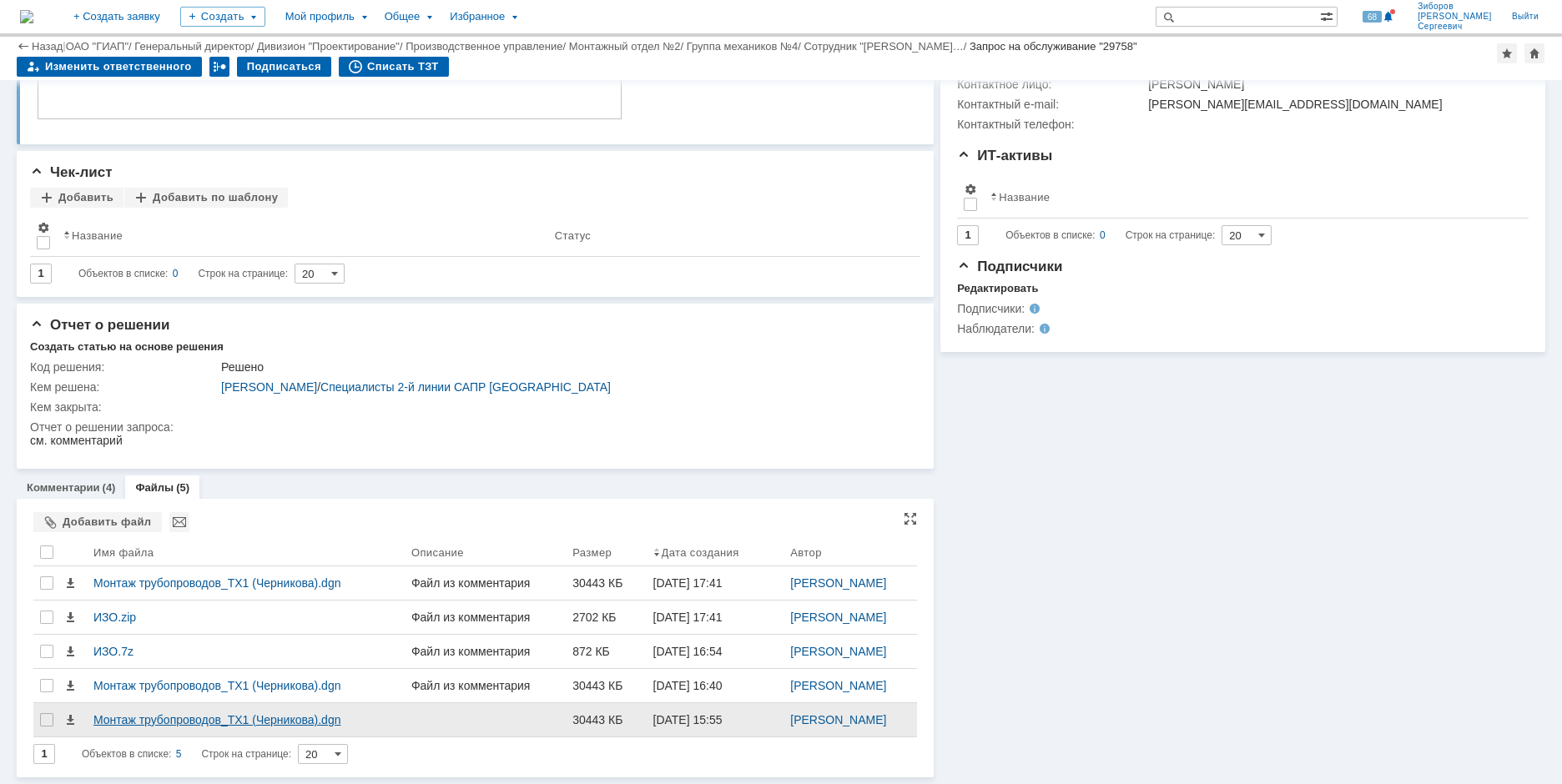
click at [213, 713] on div "Монтаж трубопроводов_ТХ1 (Черникова).dgn" at bounding box center [245, 719] width 305 height 13
